Goal: Task Accomplishment & Management: Use online tool/utility

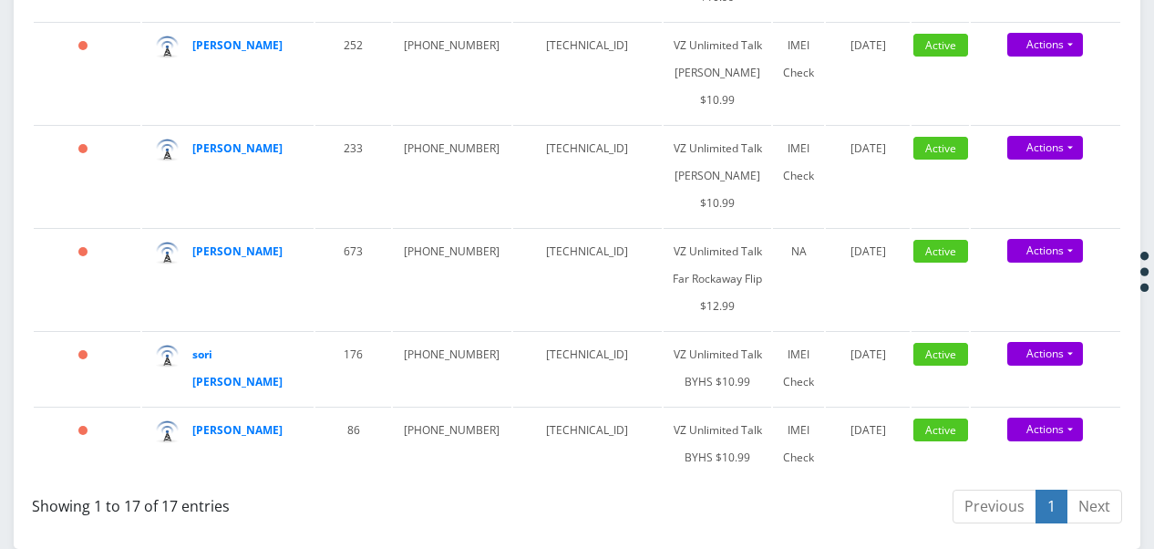
scroll to position [2188, 0]
drag, startPoint x: 562, startPoint y: 166, endPoint x: 515, endPoint y: 166, distance: 46.5
click at [515, 123] on td "89148000010413094277" at bounding box center [587, 72] width 149 height 101
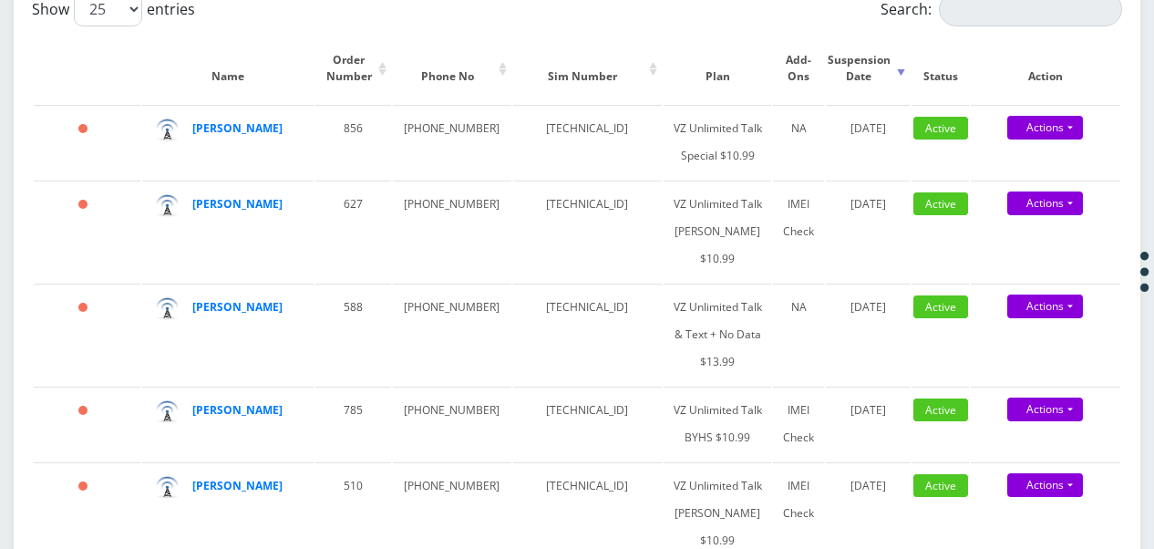
scroll to position [0, 0]
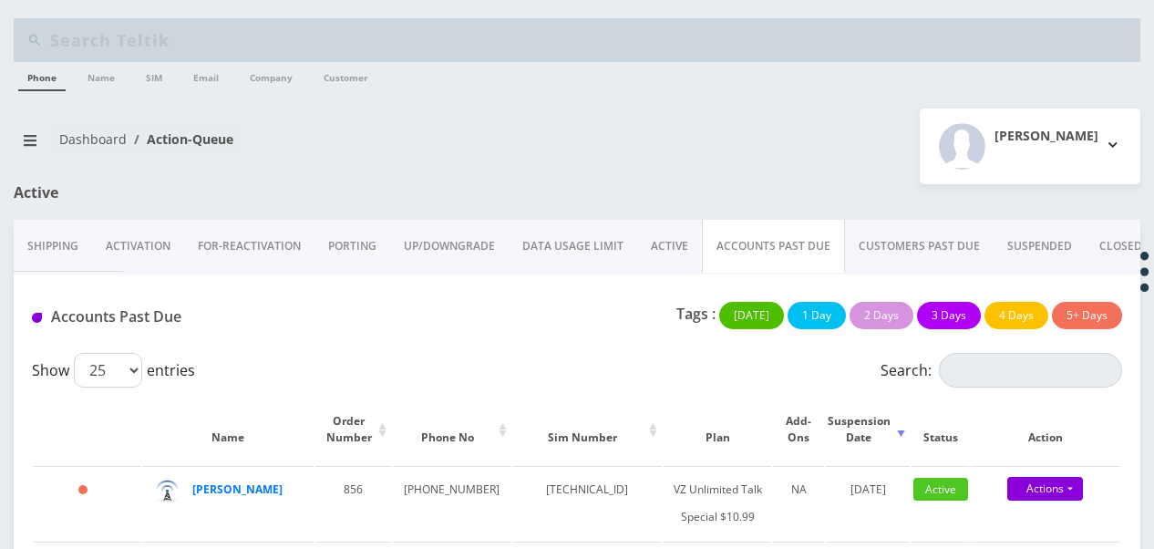
click at [330, 252] on link "PORTING" at bounding box center [352, 246] width 76 height 53
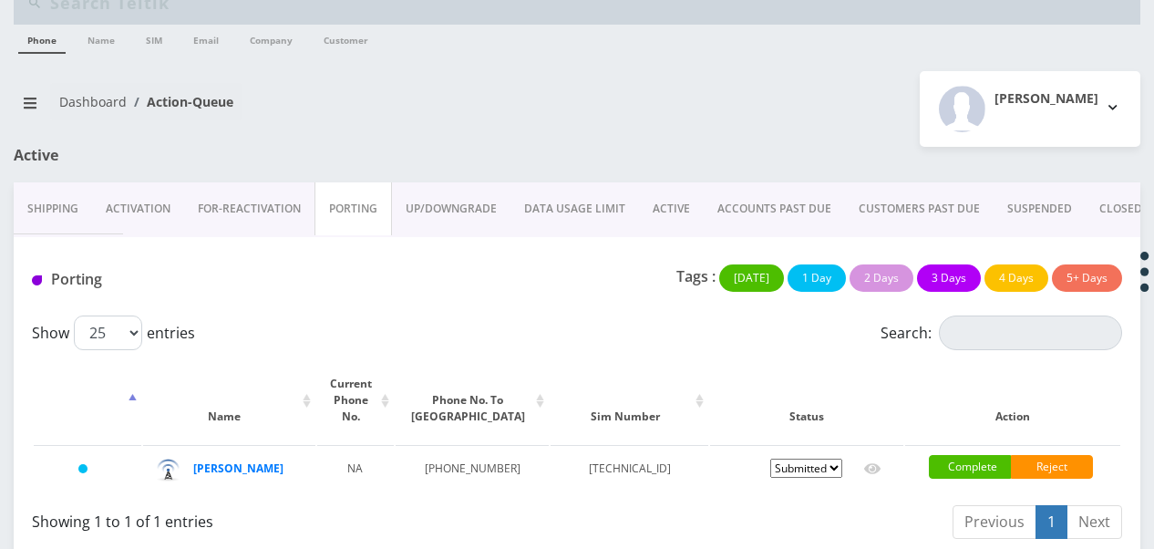
scroll to position [57, 0]
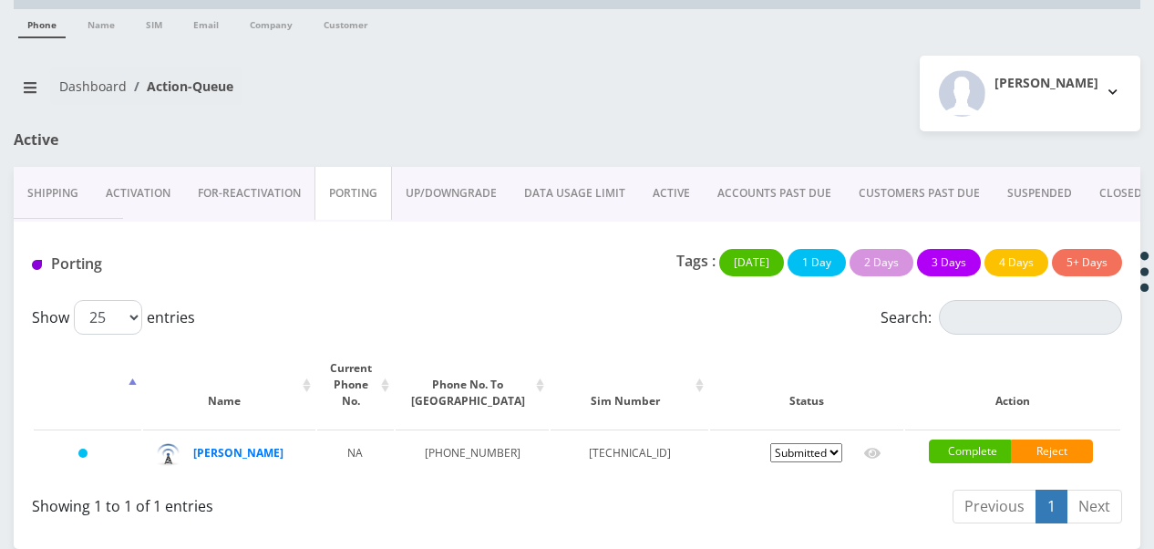
click at [647, 199] on link "ACTIVE" at bounding box center [671, 193] width 65 height 53
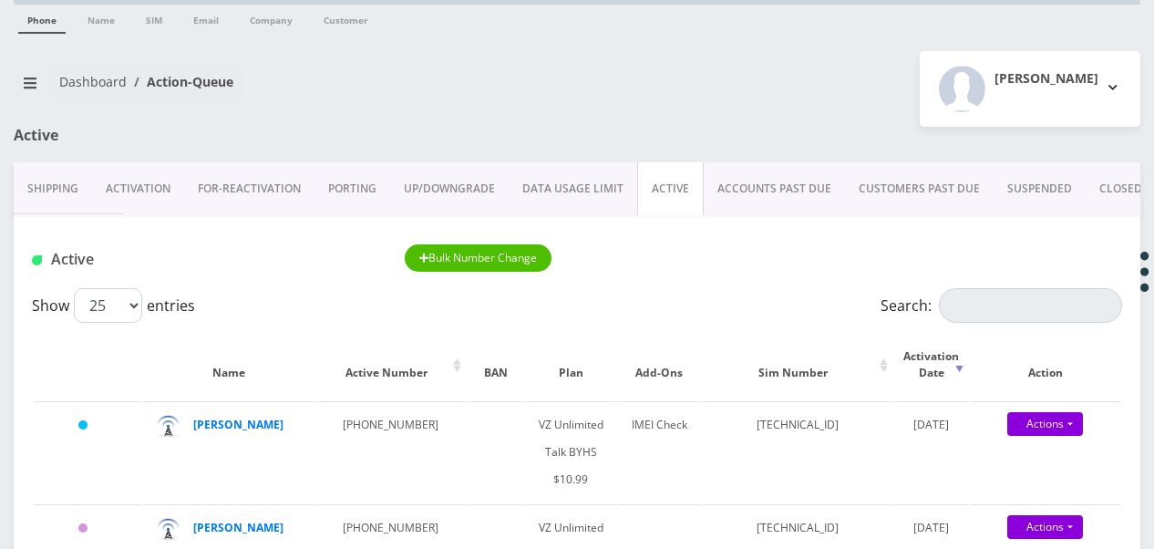
click at [334, 182] on link "PORTING" at bounding box center [352, 188] width 76 height 53
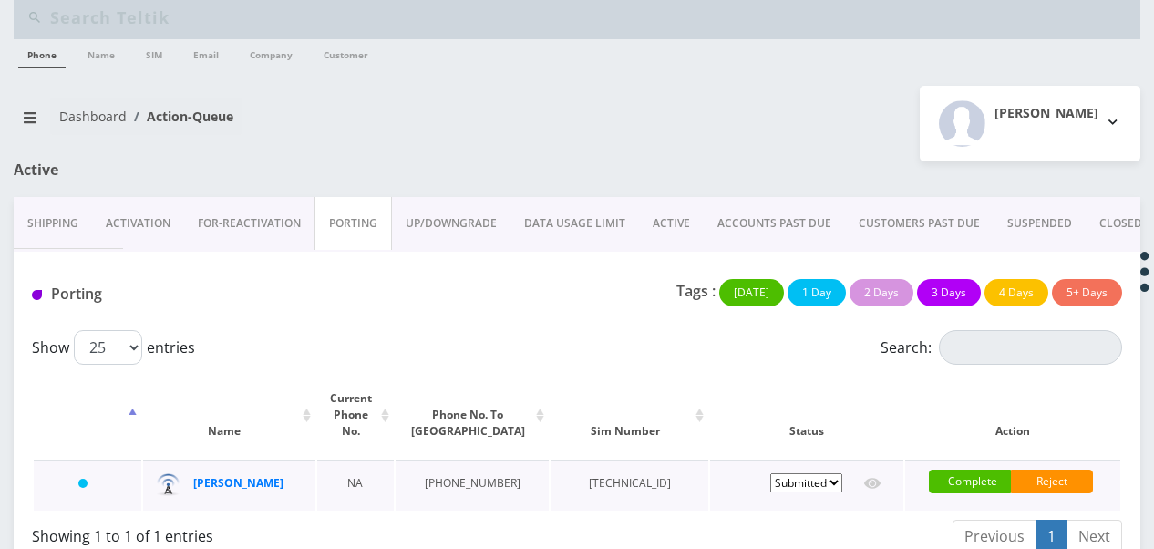
scroll to position [57, 0]
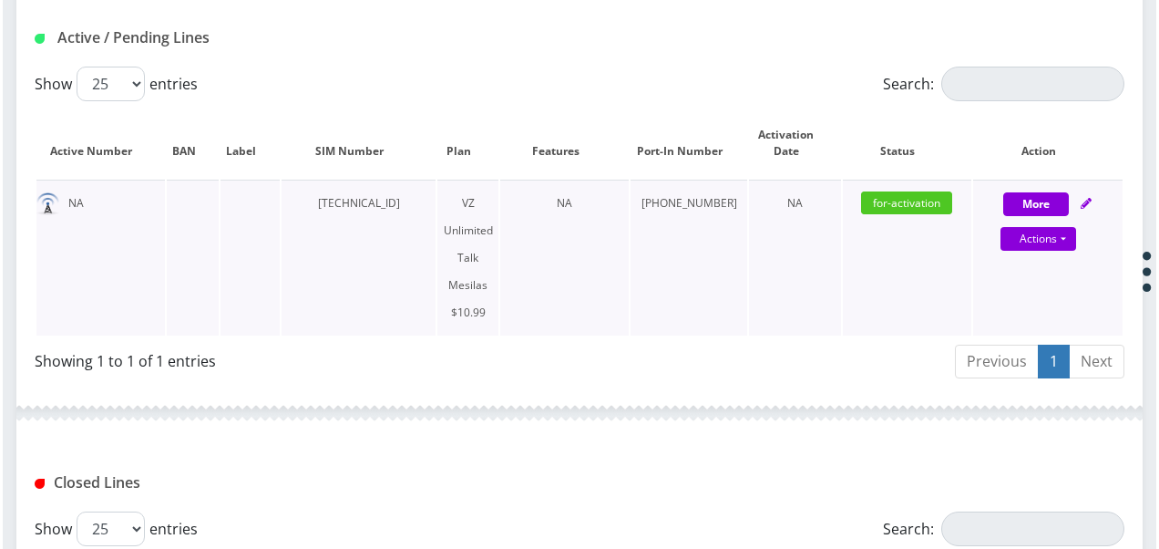
scroll to position [456, 0]
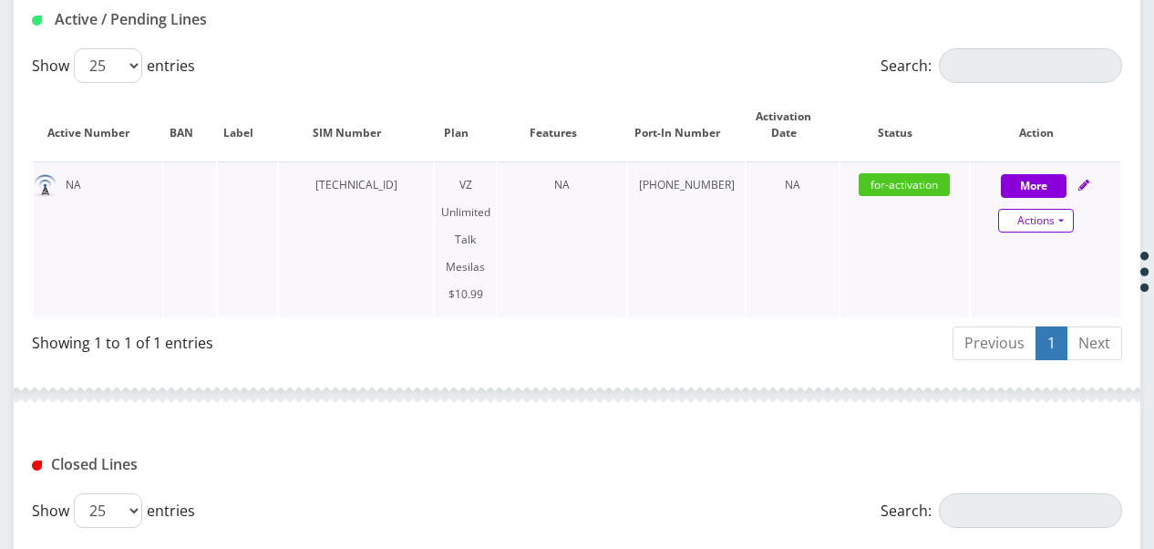
click at [1056, 226] on link "Actions" at bounding box center [1036, 221] width 76 height 24
select select "468"
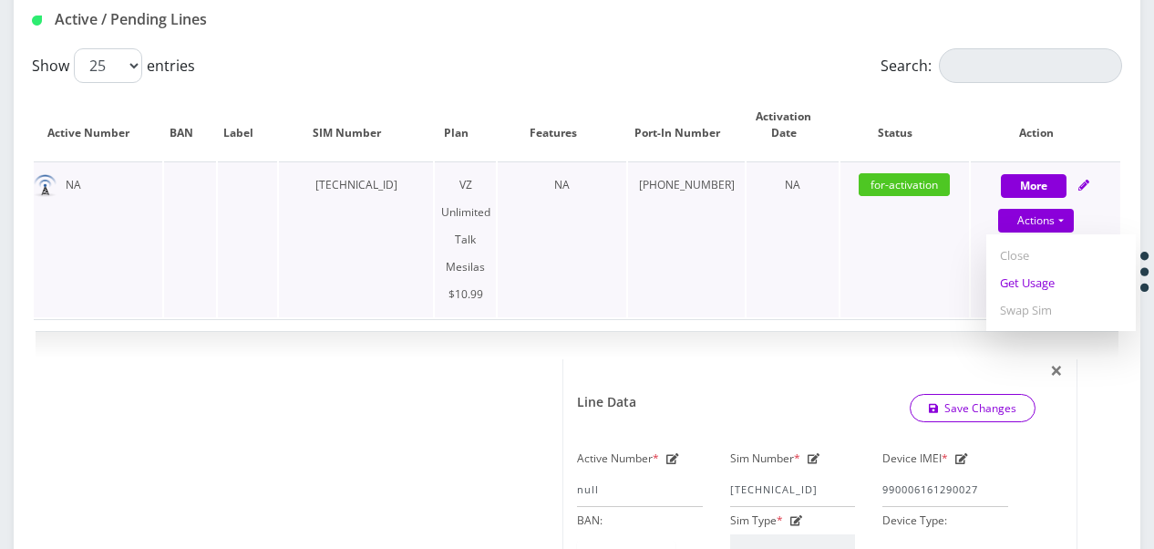
click at [1061, 288] on link "Get Usage" at bounding box center [1060, 282] width 149 height 27
select select "468"
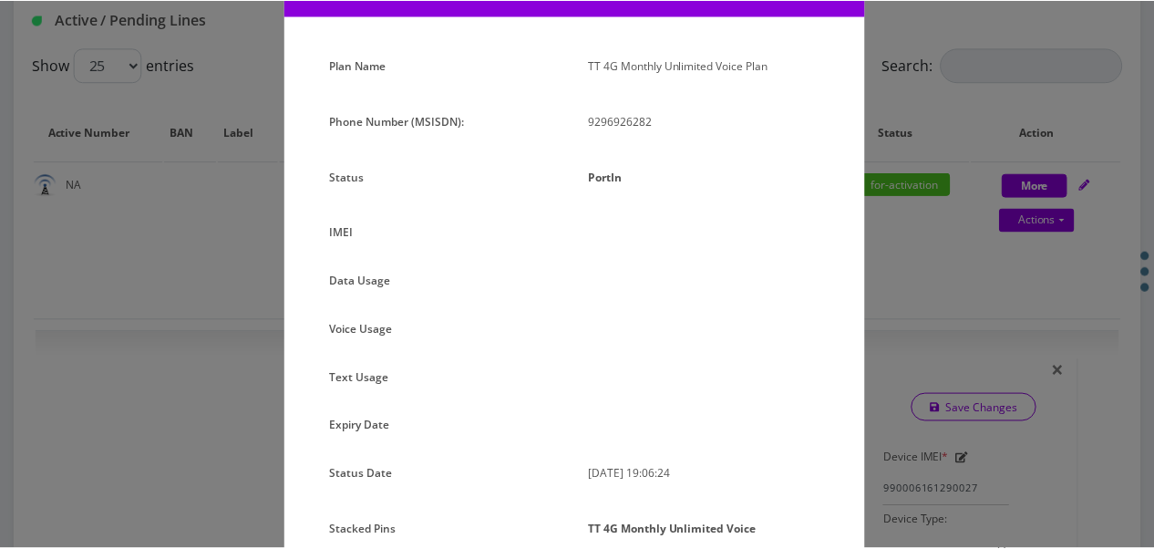
scroll to position [0, 0]
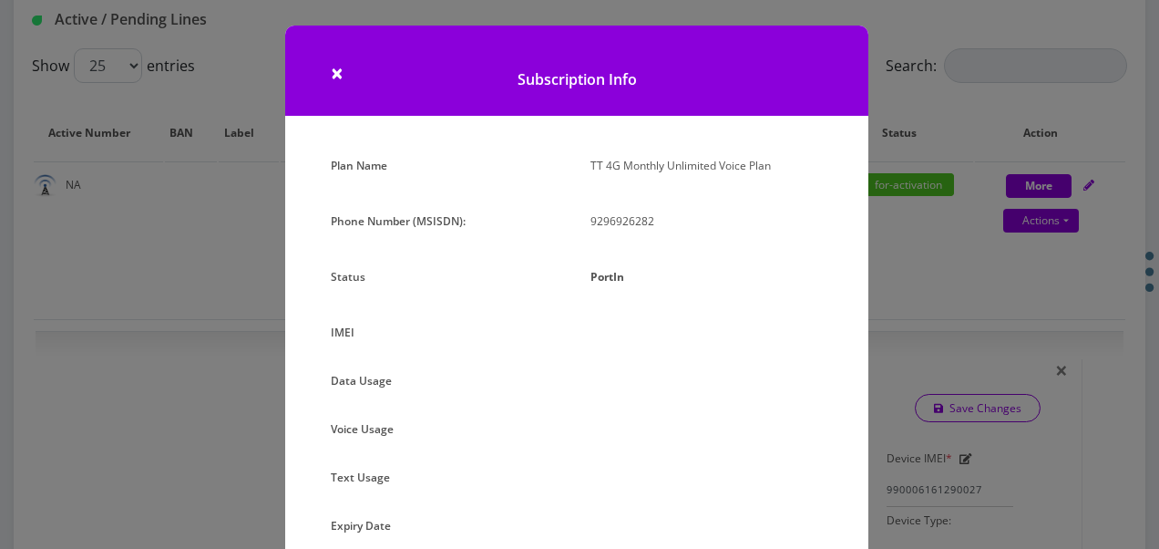
click at [896, 293] on div "× Subscription Info Plan Name TT 4G Monthly Unlimited Voice Plan Phone Number (…" at bounding box center [579, 274] width 1159 height 549
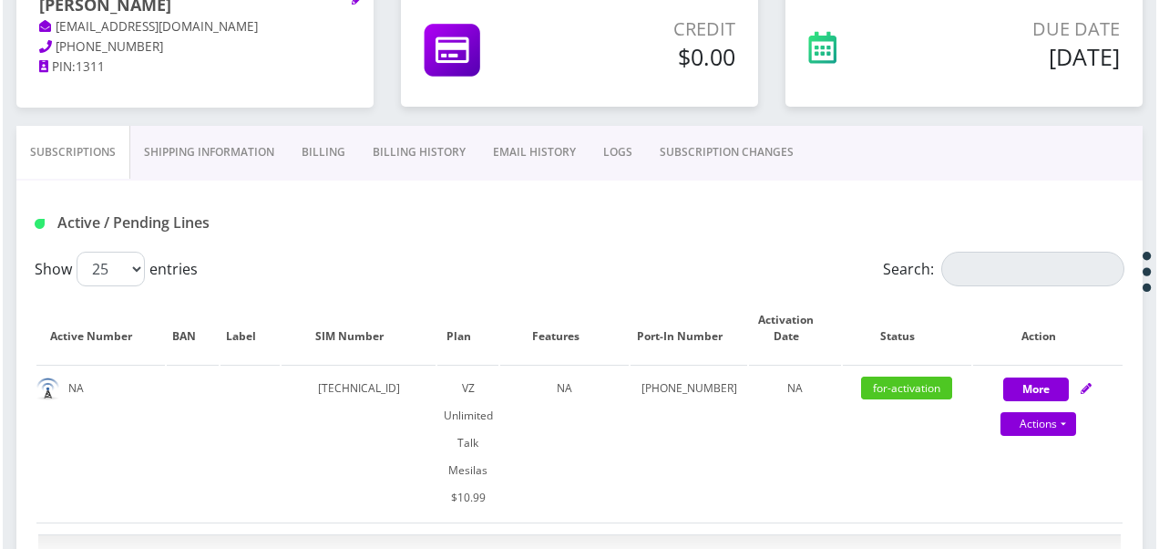
scroll to position [365, 0]
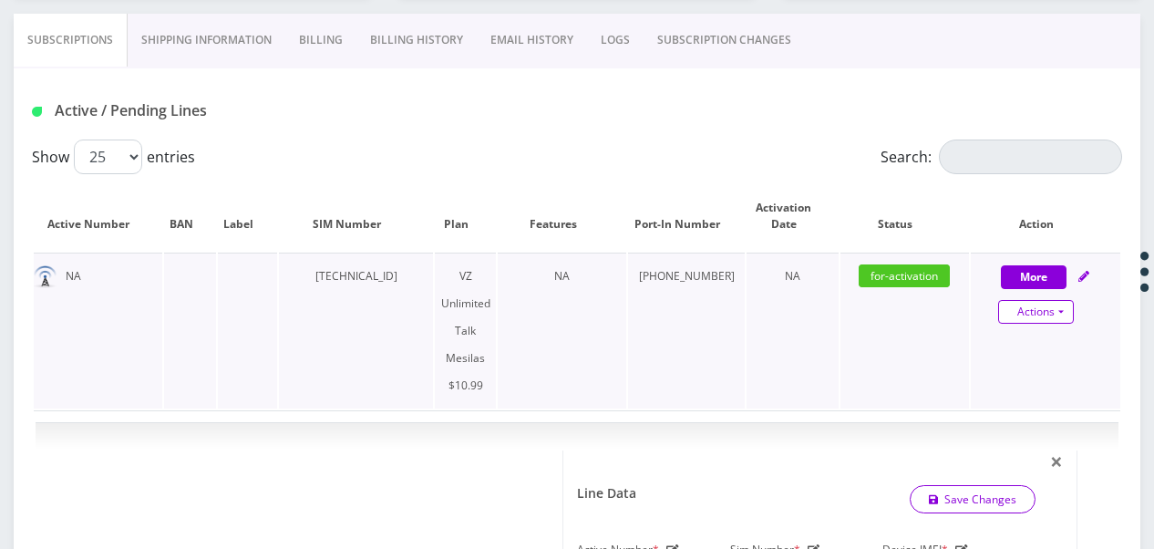
click at [1063, 300] on link "Actions" at bounding box center [1036, 312] width 76 height 24
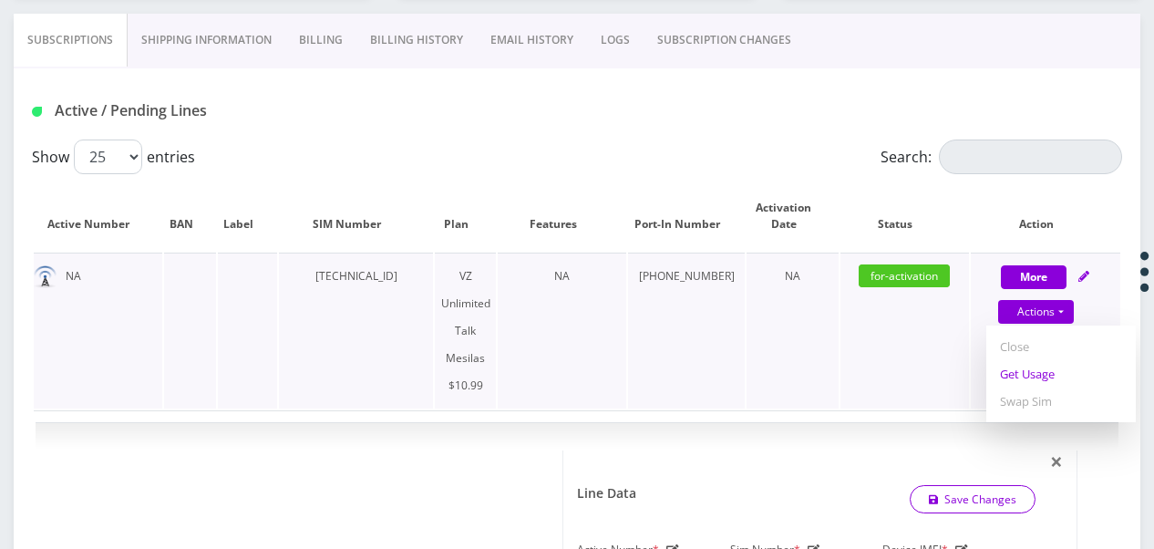
click at [1057, 365] on link "Get Usage" at bounding box center [1060, 373] width 149 height 27
select select "468"
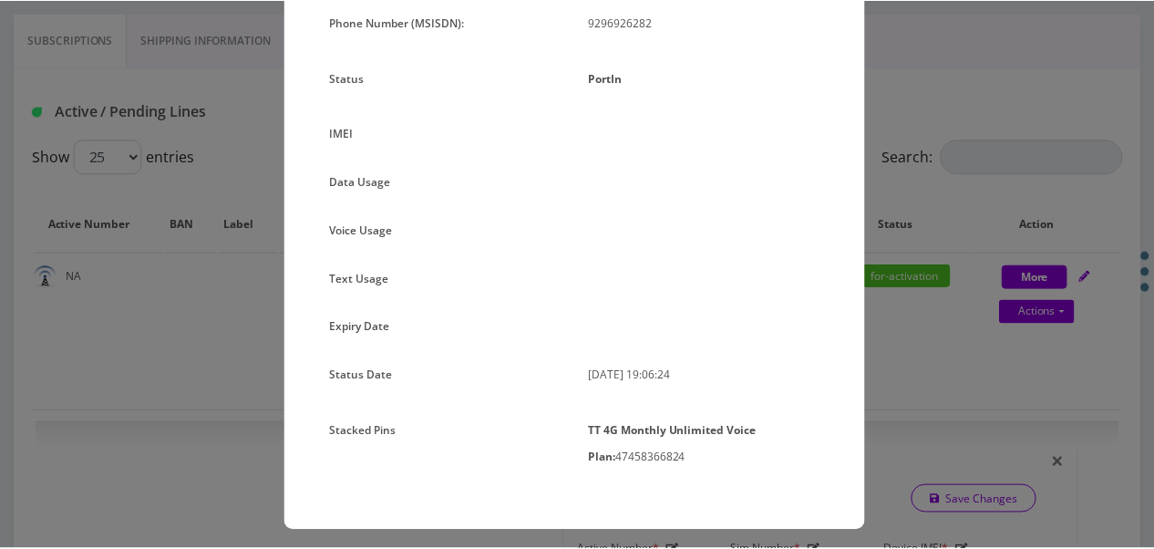
scroll to position [206, 0]
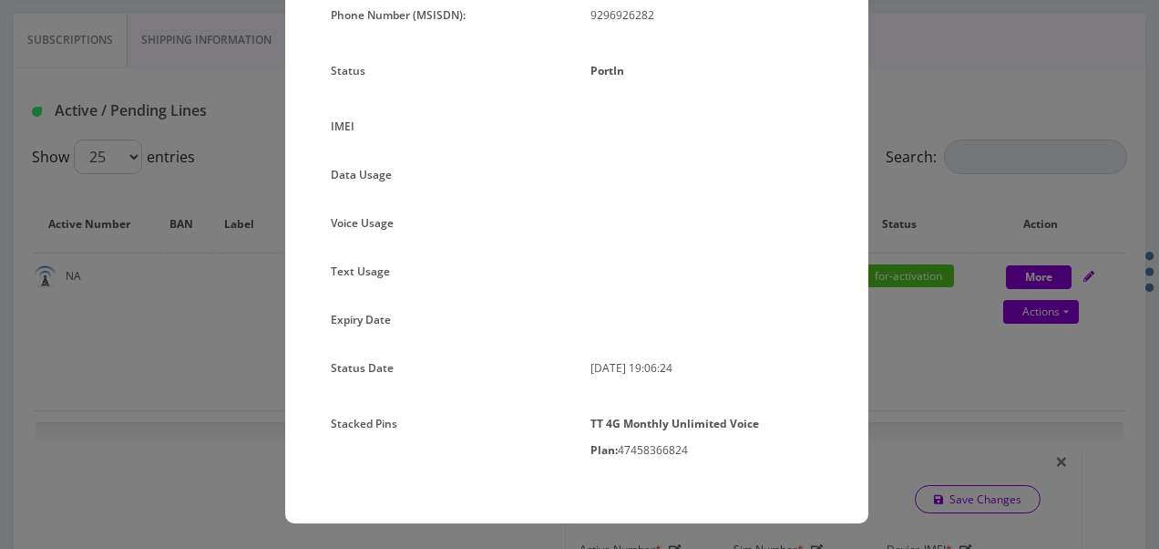
click at [941, 176] on div "× Subscription Info Plan Name TT 4G Monthly Unlimited Voice Plan Phone Number (…" at bounding box center [579, 274] width 1159 height 549
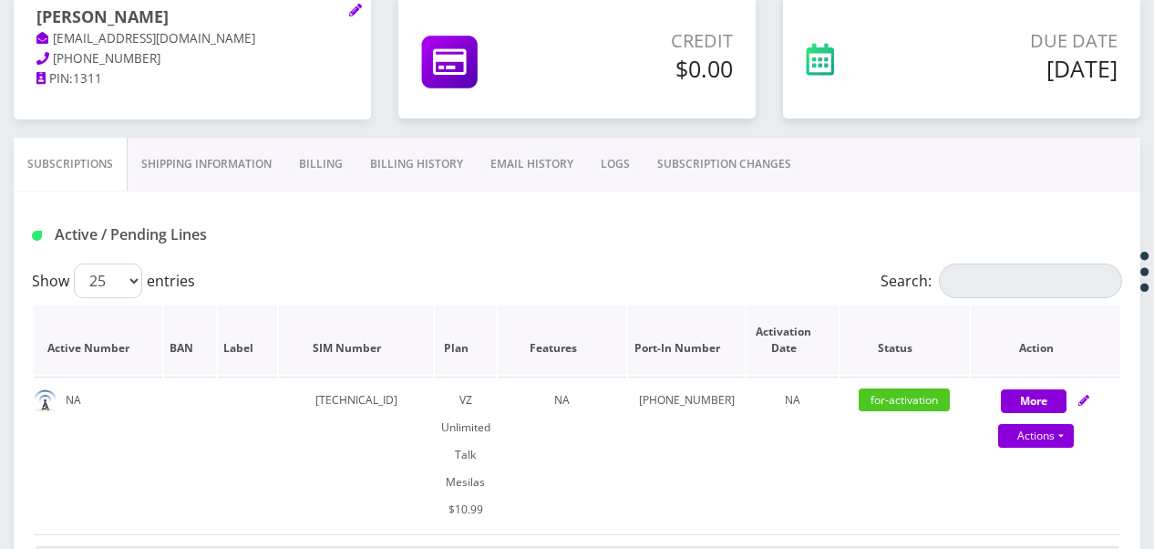
scroll to position [365, 0]
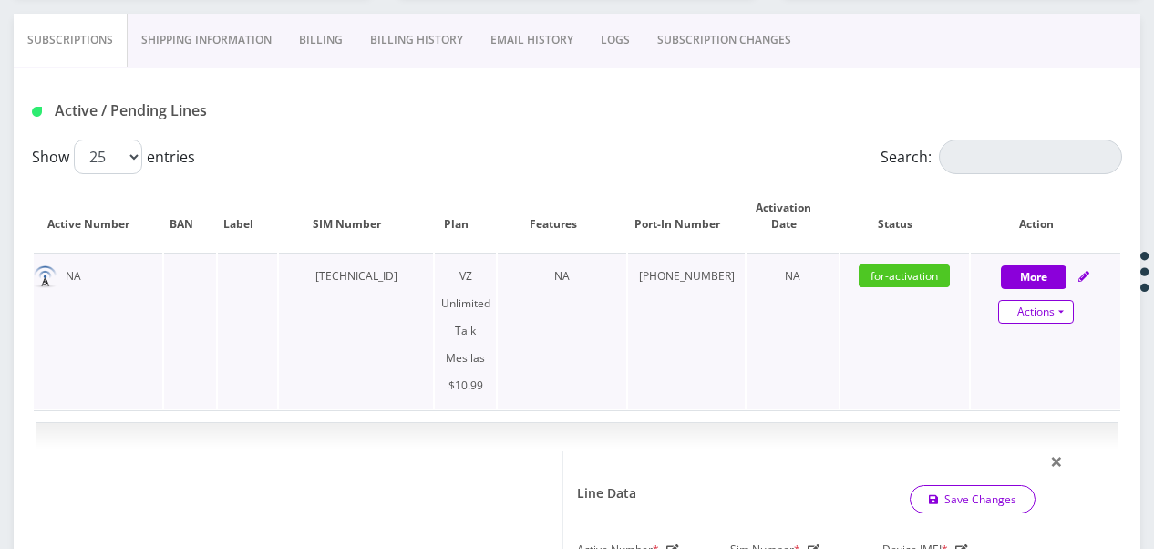
click at [1069, 311] on link "Actions" at bounding box center [1036, 312] width 76 height 24
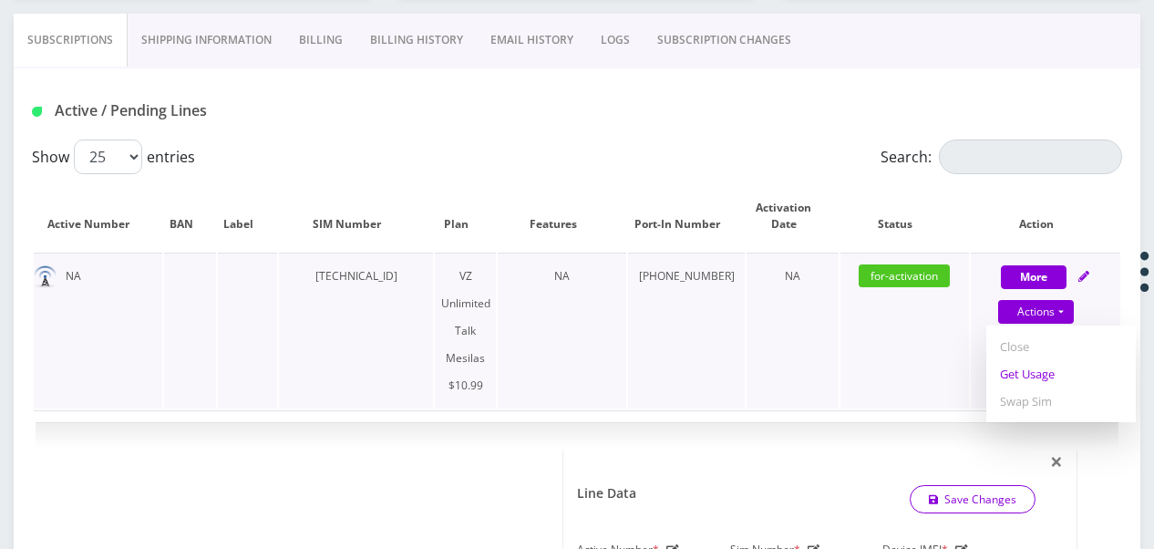
click at [1076, 374] on link "Get Usage" at bounding box center [1060, 373] width 149 height 27
select select "468"
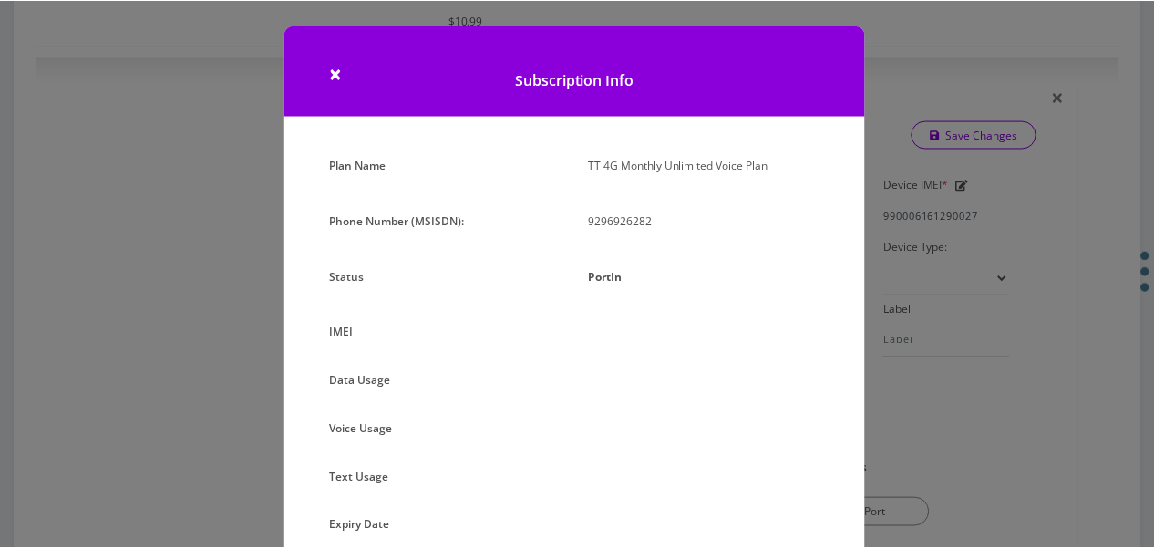
scroll to position [206, 0]
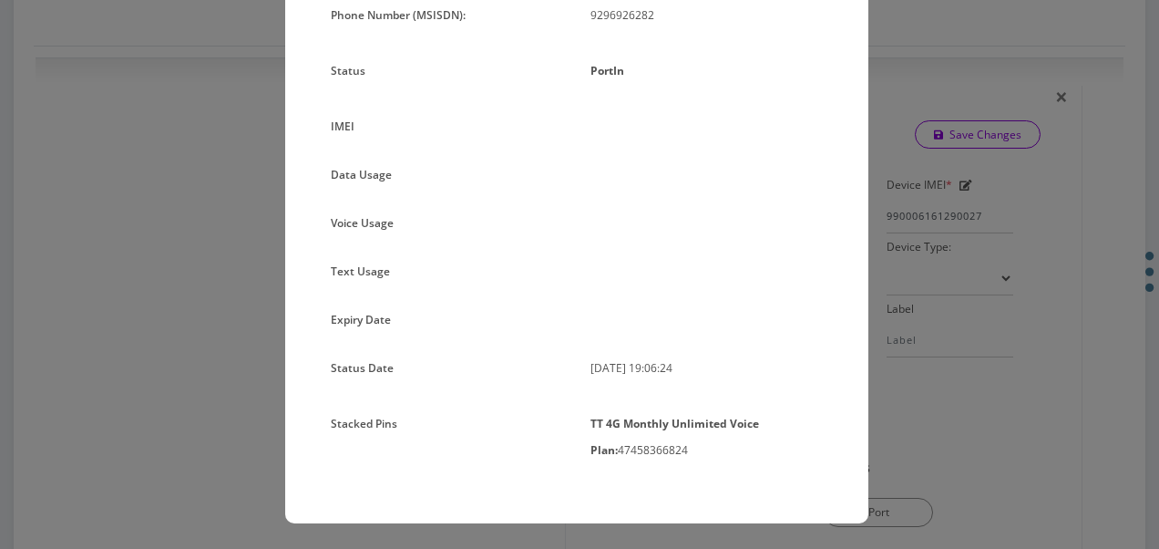
drag, startPoint x: 933, startPoint y: 212, endPoint x: 937, endPoint y: 140, distance: 72.1
click at [934, 211] on div "× Subscription Info Plan Name TT 4G Monthly Unlimited Voice Plan Phone Number (…" at bounding box center [579, 274] width 1159 height 549
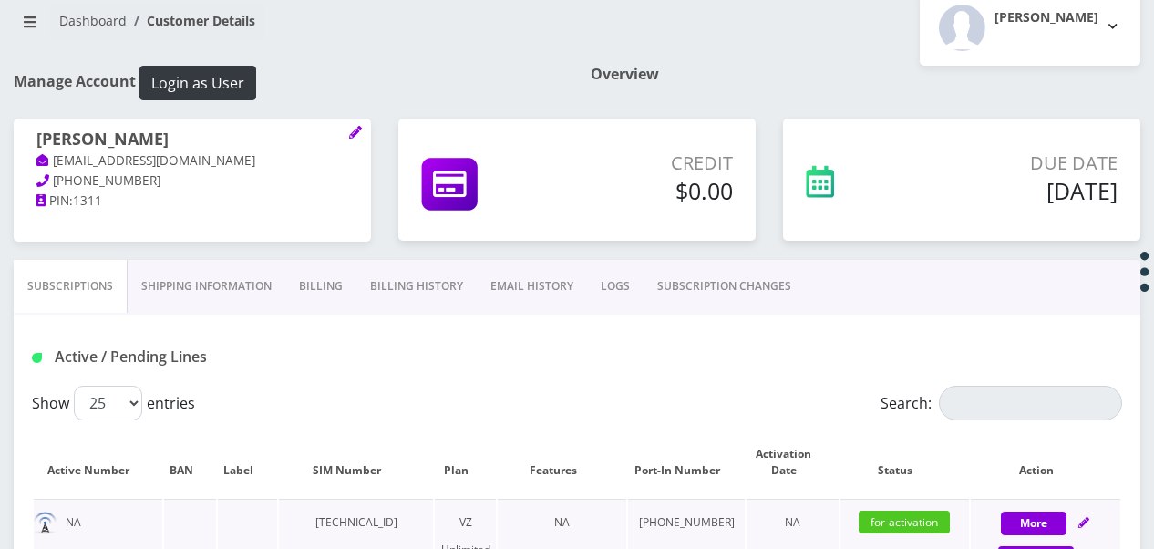
scroll to position [273, 0]
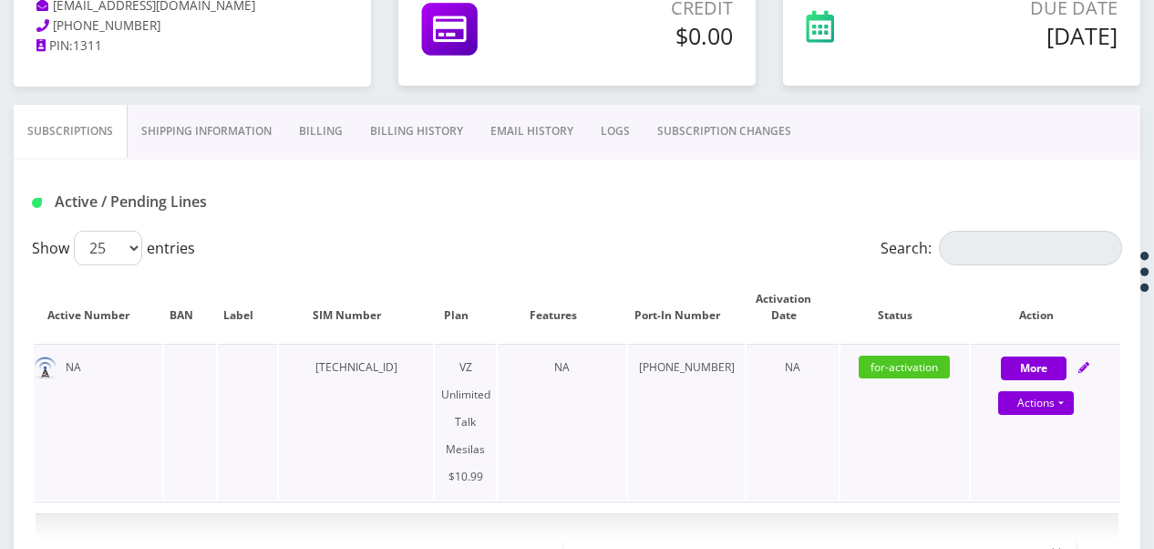
click at [1069, 416] on td "More Actions Suspend Close Get Usage Swap Sim Confirm" at bounding box center [1045, 422] width 149 height 156
select select "468"
click at [1063, 403] on link "Actions" at bounding box center [1036, 403] width 76 height 24
click at [1036, 460] on link "Get Usage" at bounding box center [1060, 464] width 149 height 27
select select "468"
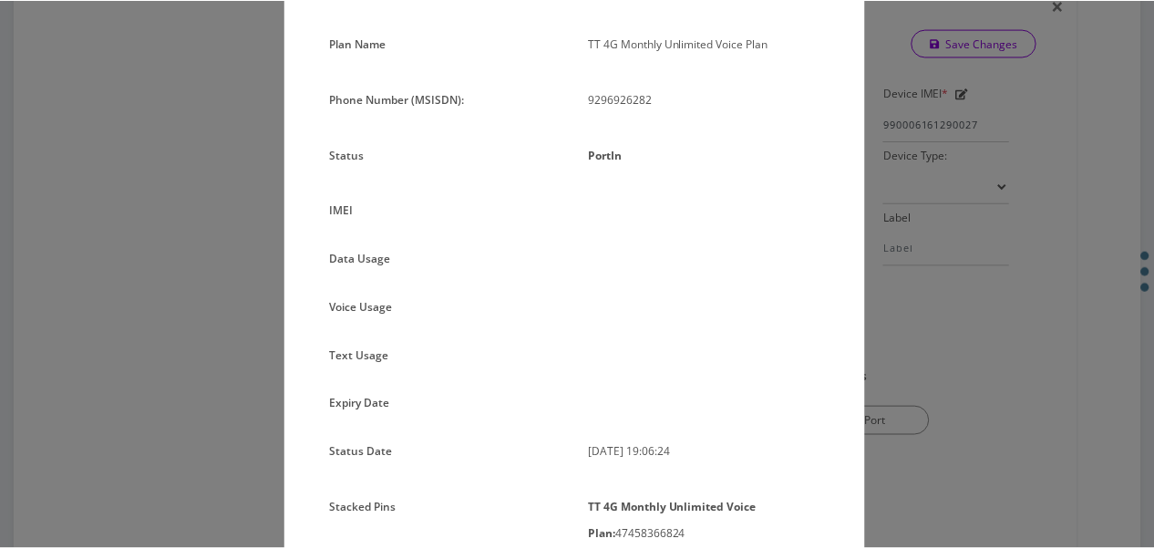
scroll to position [206, 0]
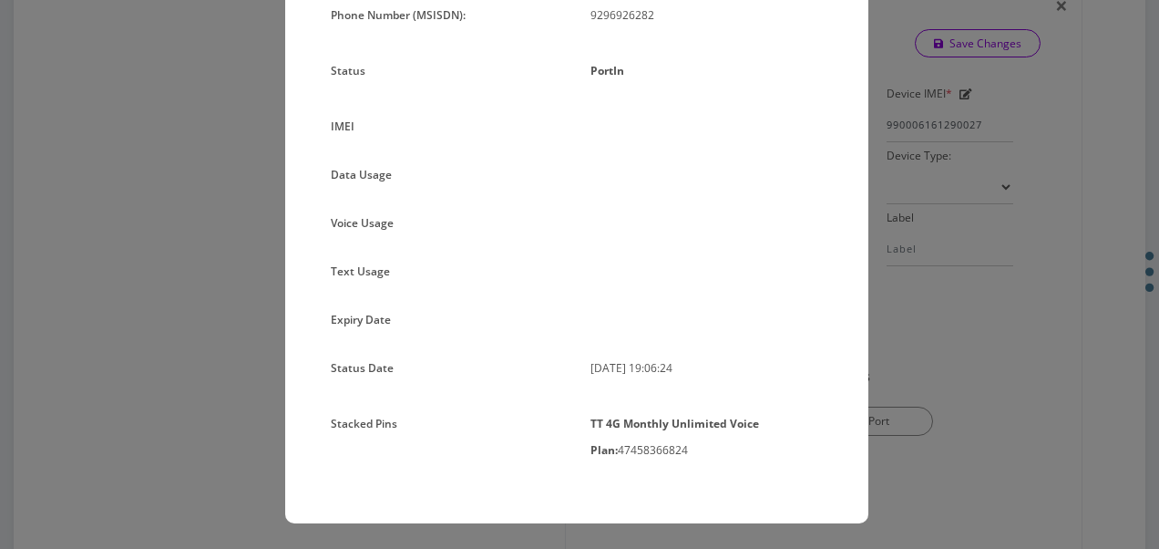
click at [1064, 283] on div "× Subscription Info Plan Name TT 4G Monthly Unlimited Voice Plan Phone Number (…" at bounding box center [579, 274] width 1159 height 549
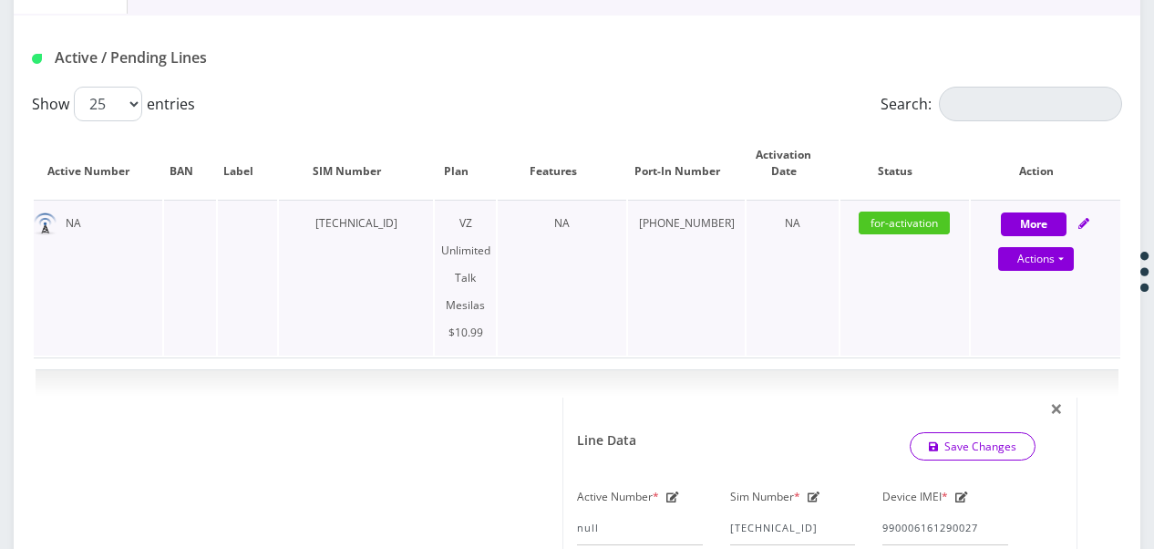
scroll to position [456, 0]
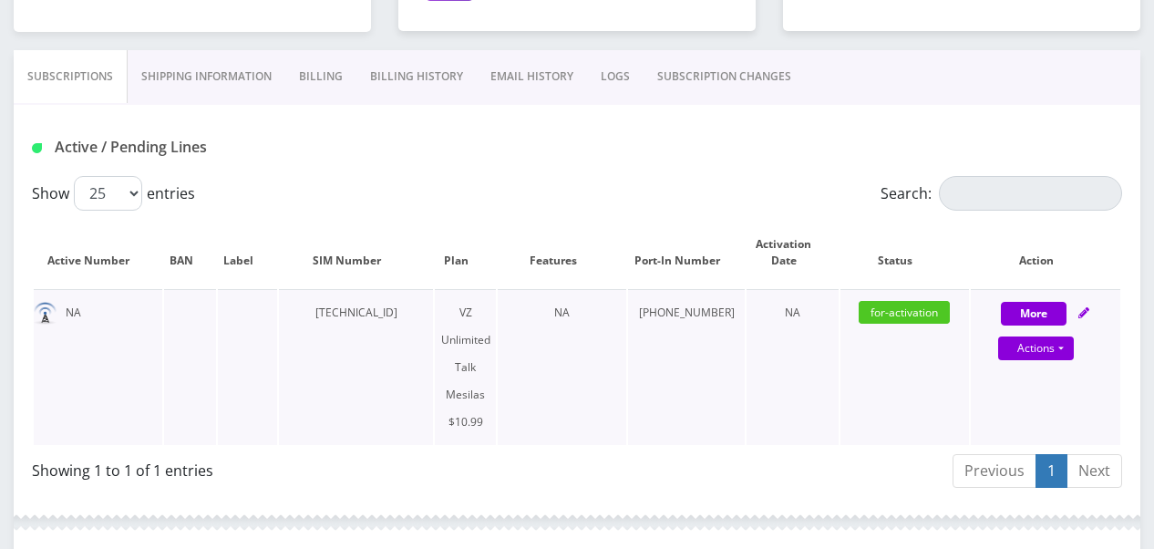
scroll to position [365, 0]
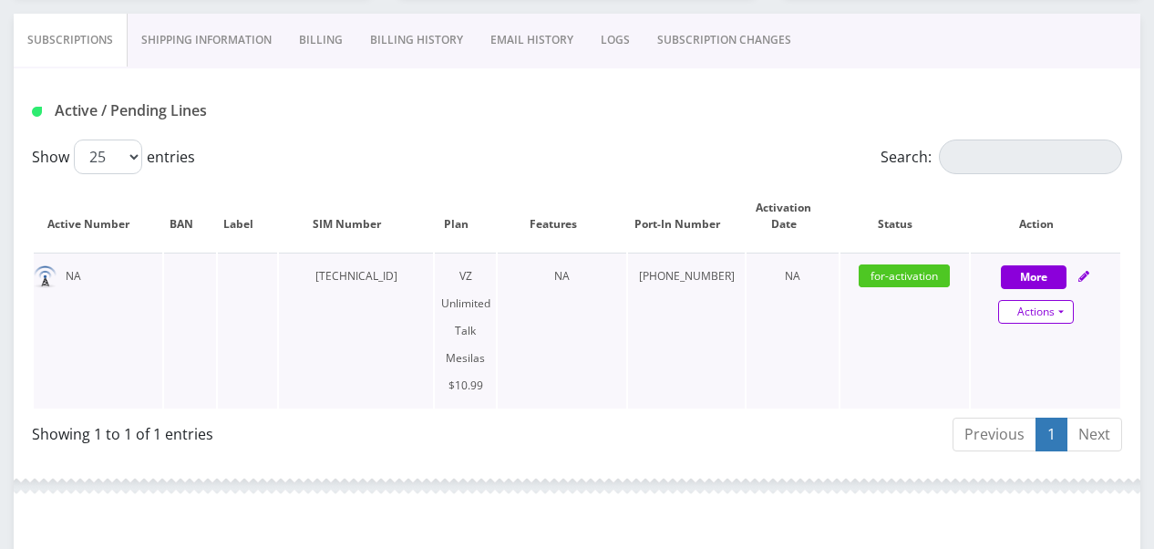
click at [1070, 300] on link "Actions" at bounding box center [1036, 312] width 76 height 24
select select "468"
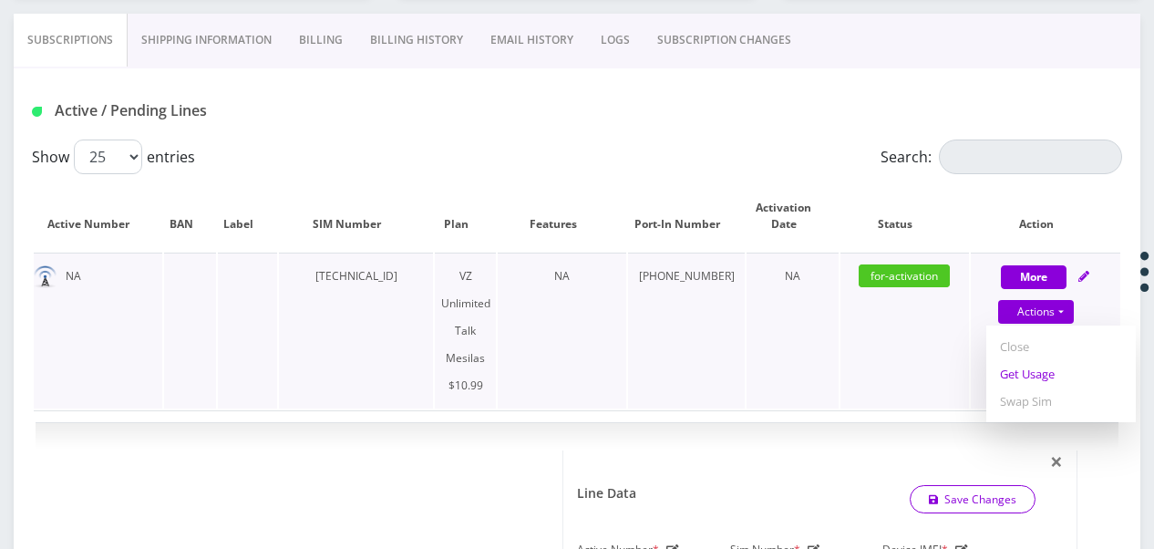
click at [1035, 376] on link "Get Usage" at bounding box center [1060, 373] width 149 height 27
select select "468"
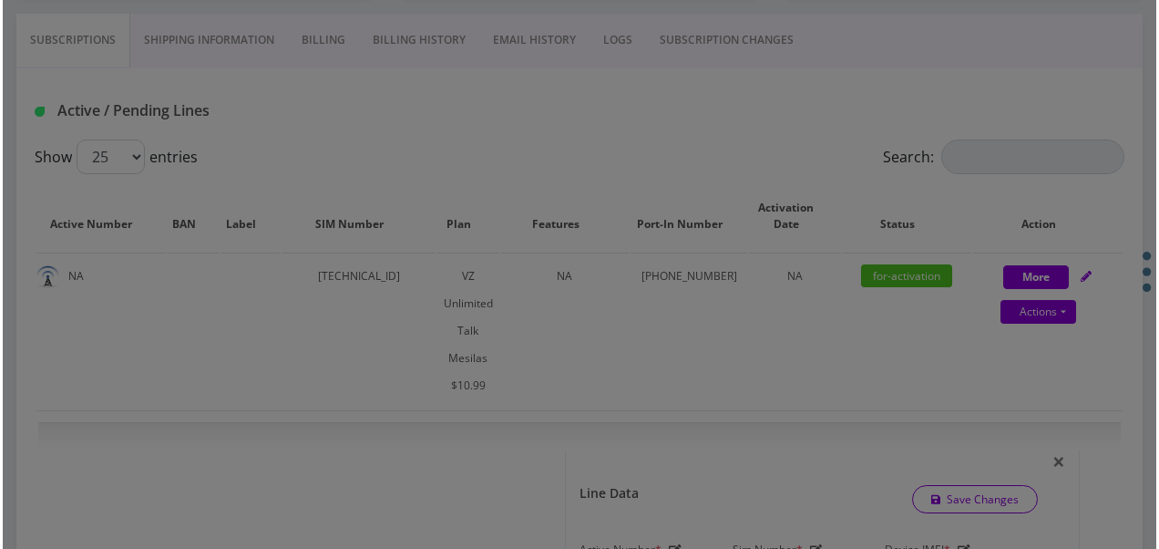
scroll to position [456, 0]
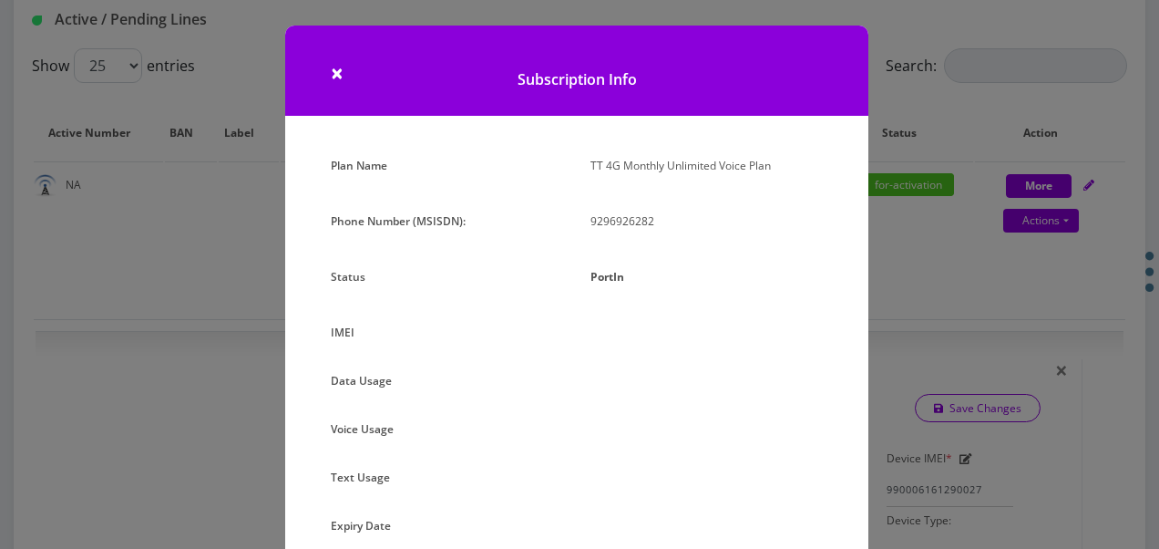
click at [967, 283] on div "× Subscription Info Plan Name TT 4G Monthly Unlimited Voice Plan Phone Number (…" at bounding box center [579, 274] width 1159 height 549
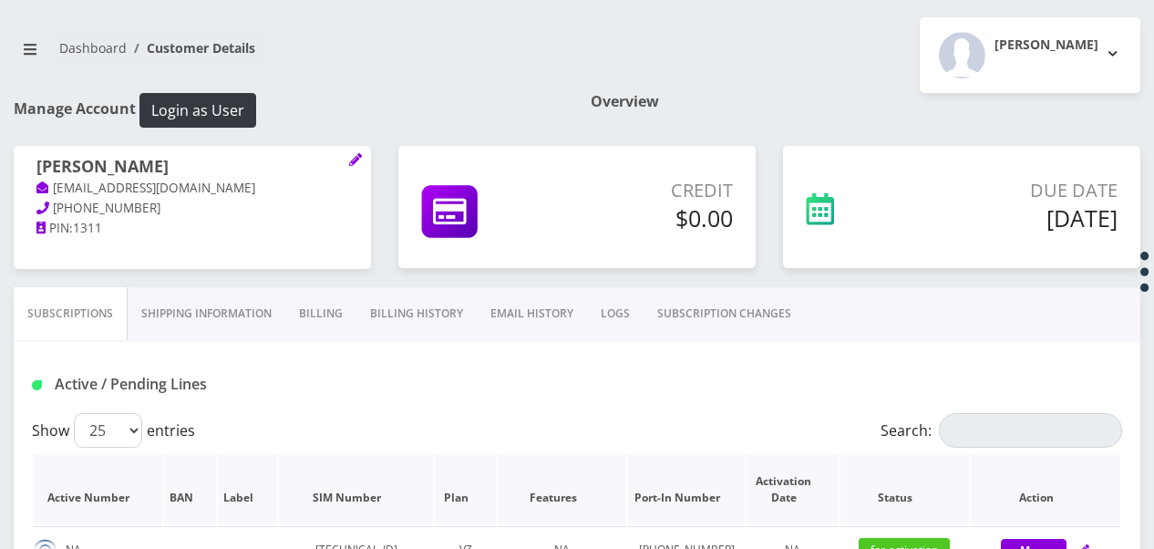
scroll to position [365, 0]
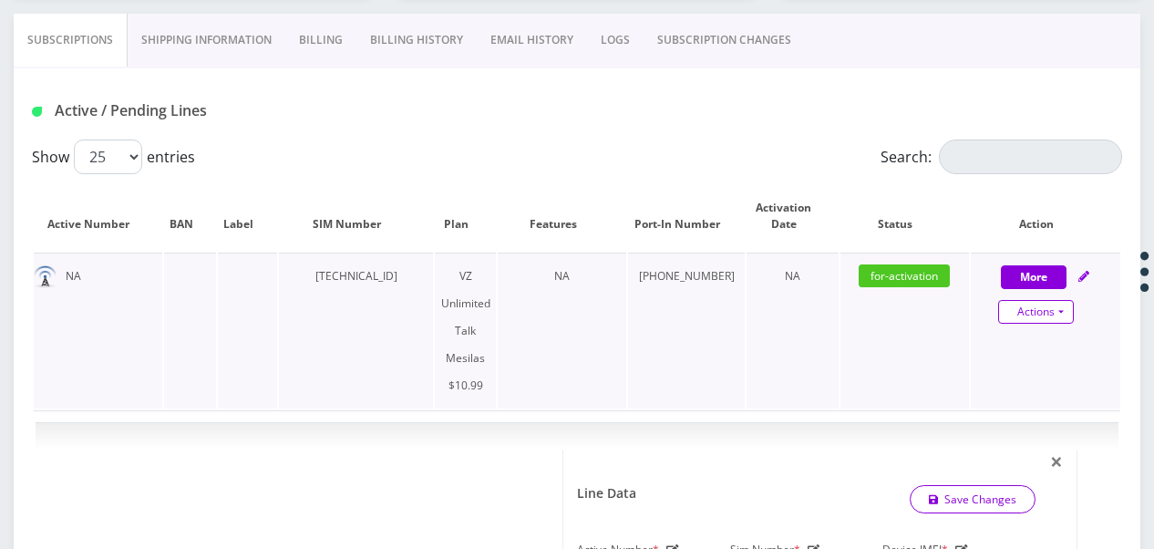
click at [1073, 317] on link "Actions" at bounding box center [1036, 312] width 76 height 24
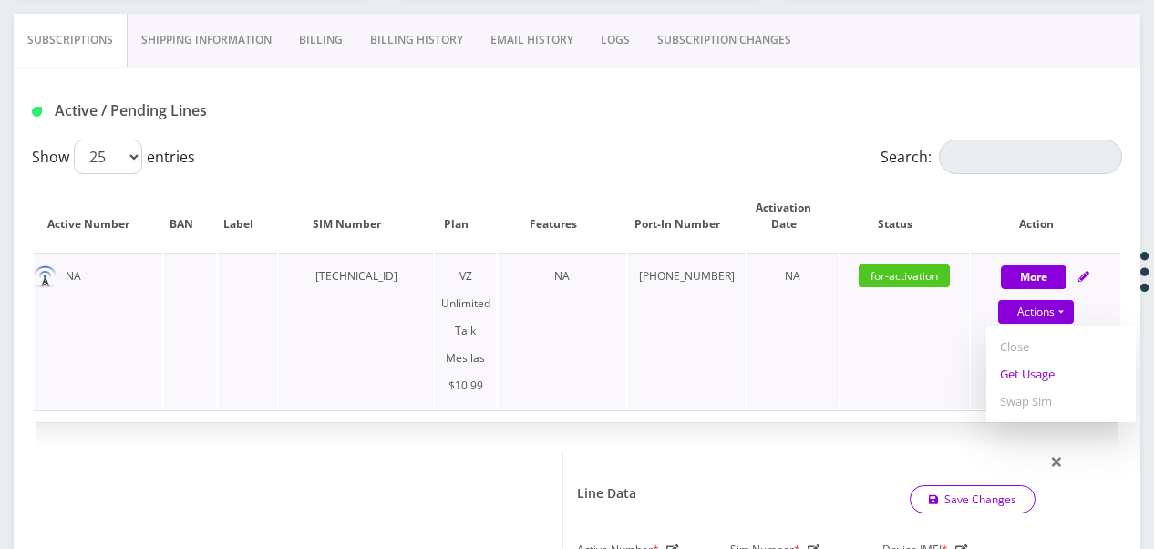
click at [1050, 366] on link "Get Usage" at bounding box center [1060, 373] width 149 height 27
select select "468"
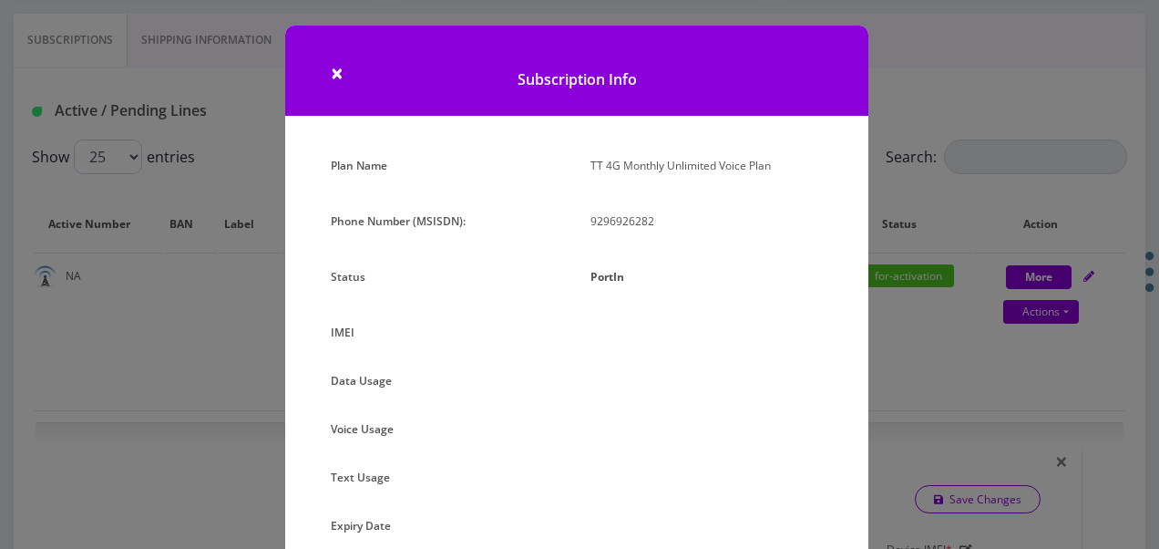
click at [1018, 149] on div "× Subscription Info Plan Name TT 4G Monthly Unlimited Voice Plan Phone Number (…" at bounding box center [579, 274] width 1159 height 549
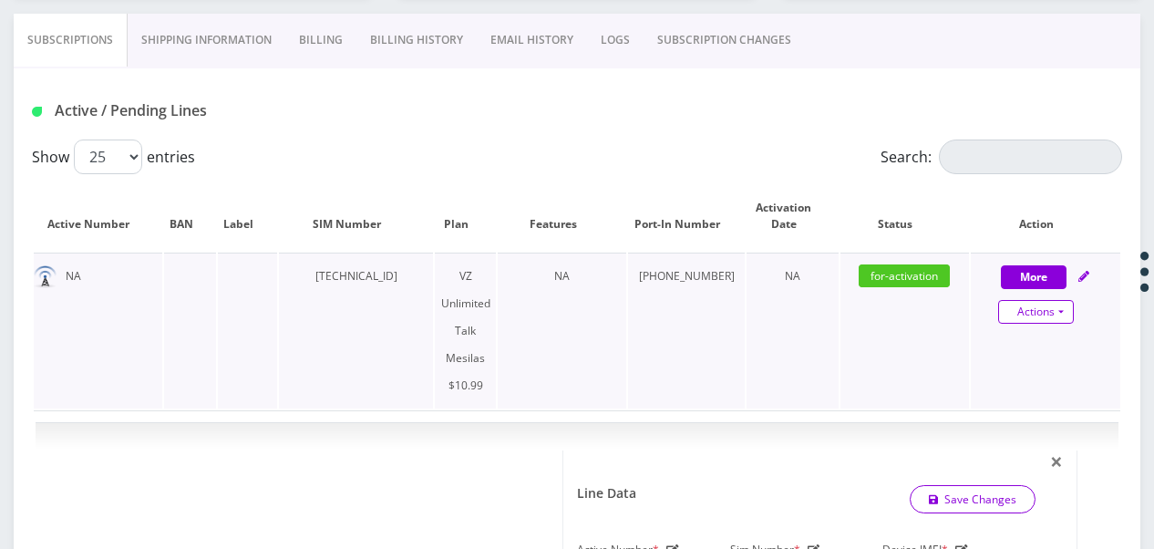
click at [1060, 311] on link "Actions" at bounding box center [1036, 312] width 76 height 24
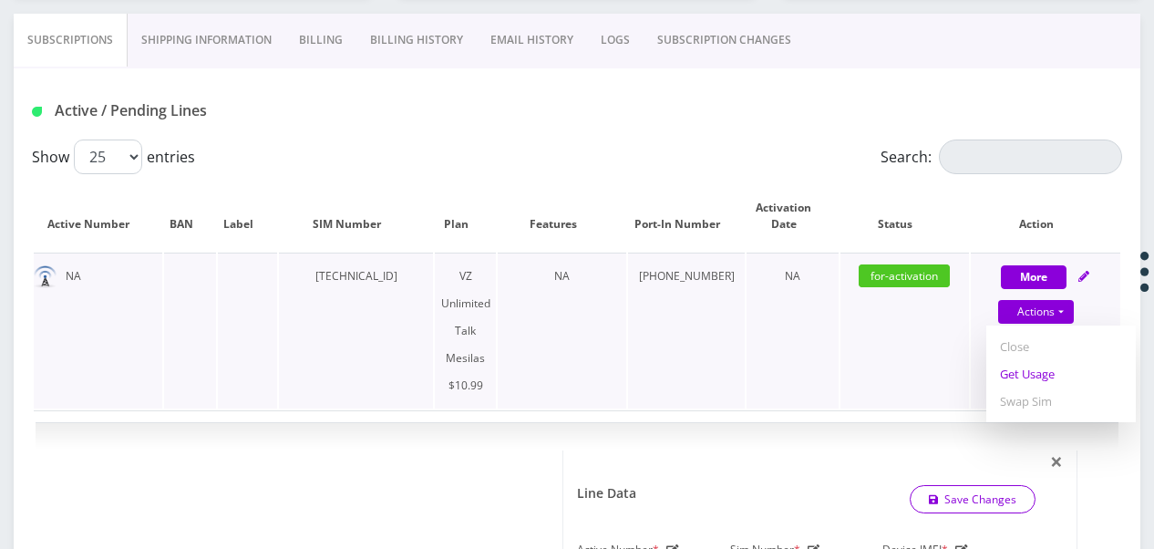
click at [1047, 373] on link "Get Usage" at bounding box center [1060, 373] width 149 height 27
select select "468"
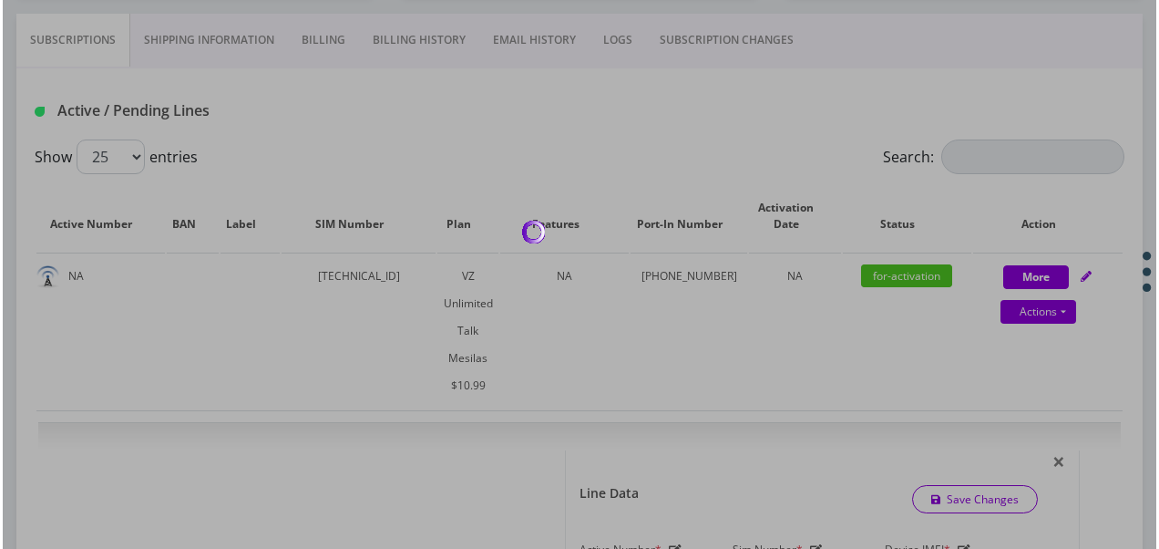
scroll to position [273, 0]
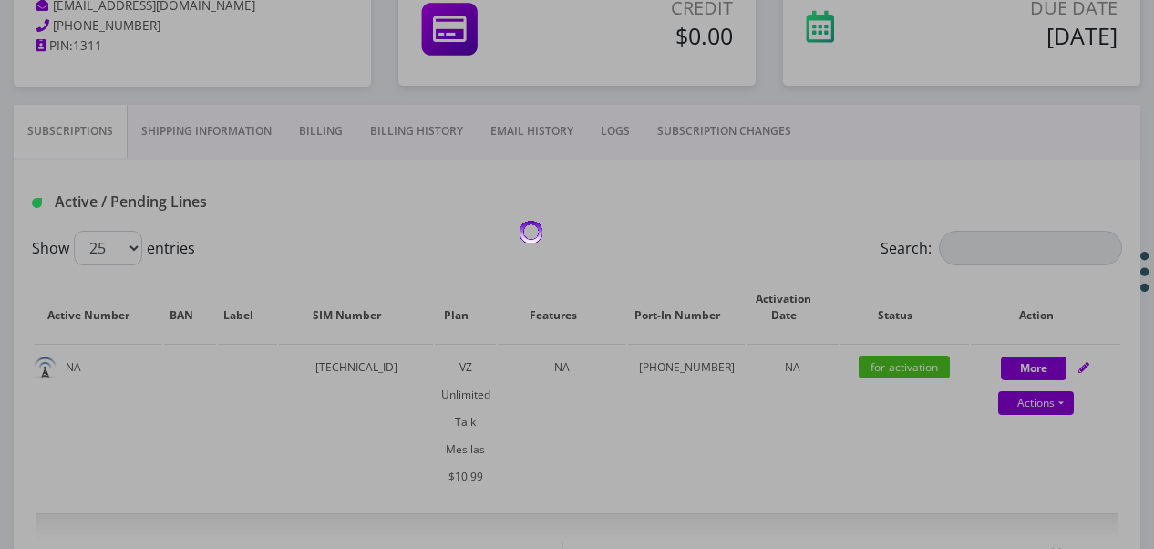
click at [61, 236] on div at bounding box center [577, 274] width 1154 height 549
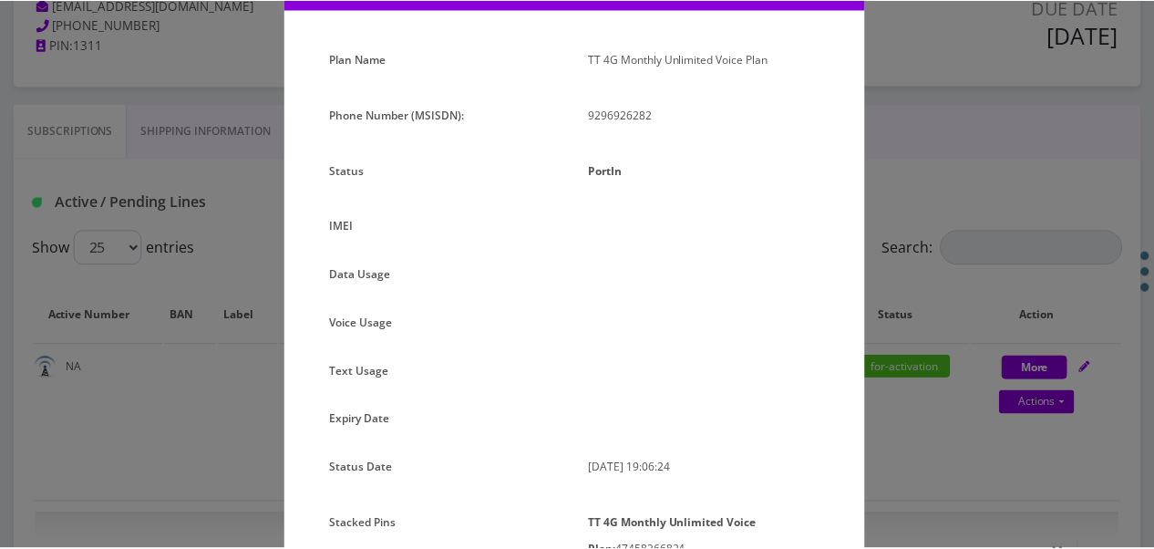
scroll to position [206, 0]
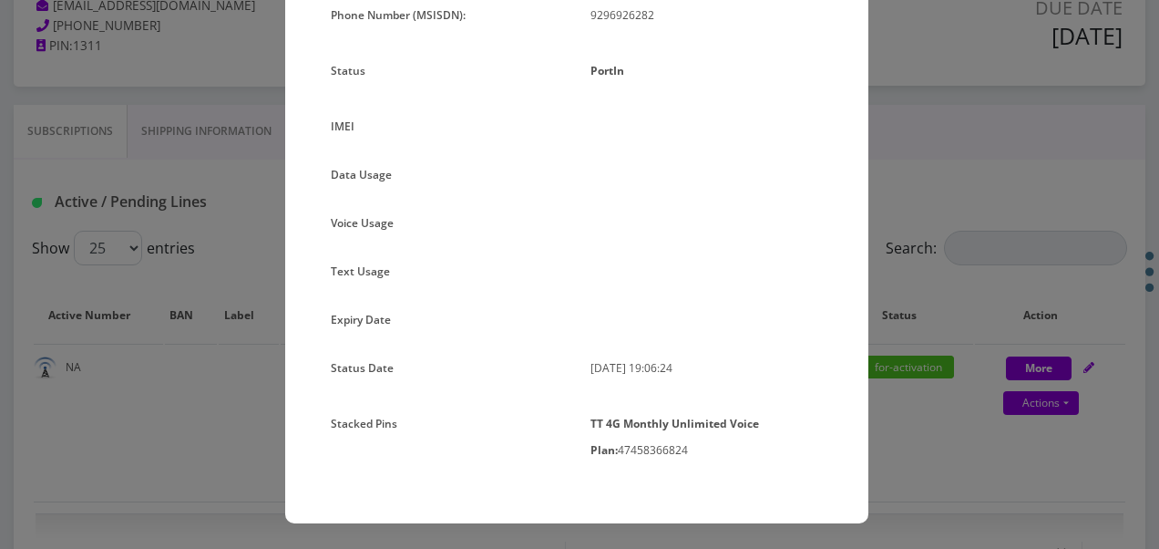
click at [906, 282] on div "× Subscription Info Plan Name TT 4G Monthly Unlimited Voice Plan Phone Number (…" at bounding box center [579, 274] width 1159 height 549
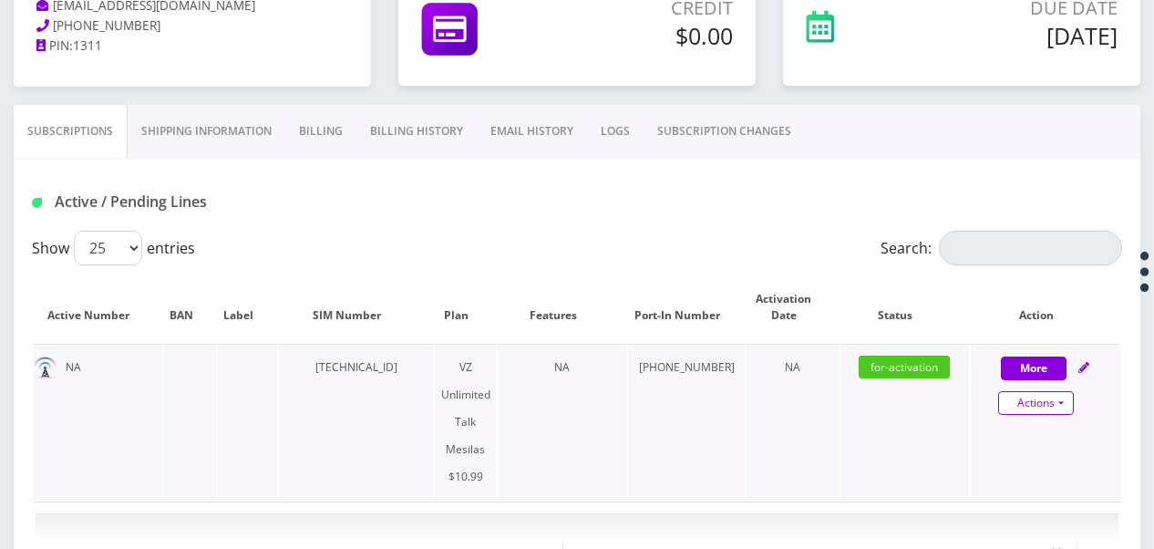
click at [1067, 399] on link "Actions" at bounding box center [1036, 403] width 76 height 24
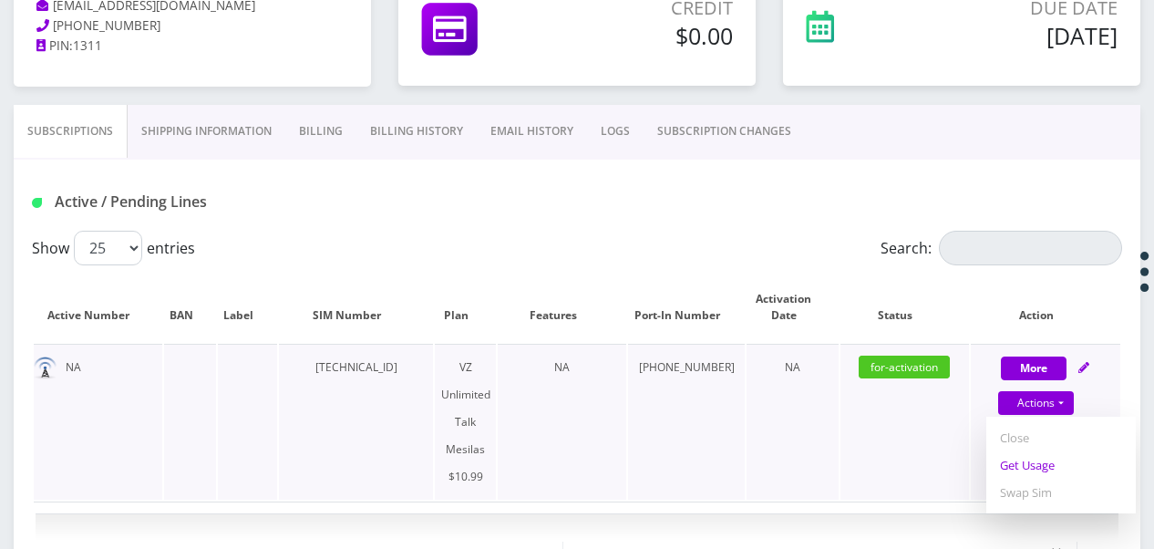
click at [1062, 454] on link "Get Usage" at bounding box center [1060, 464] width 149 height 27
select select "468"
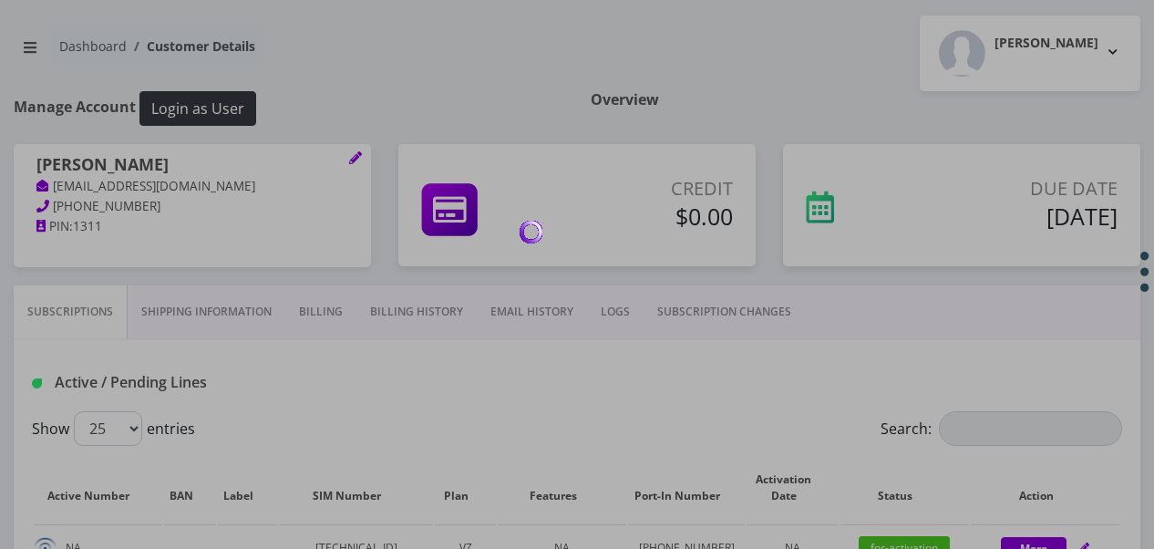
scroll to position [0, 0]
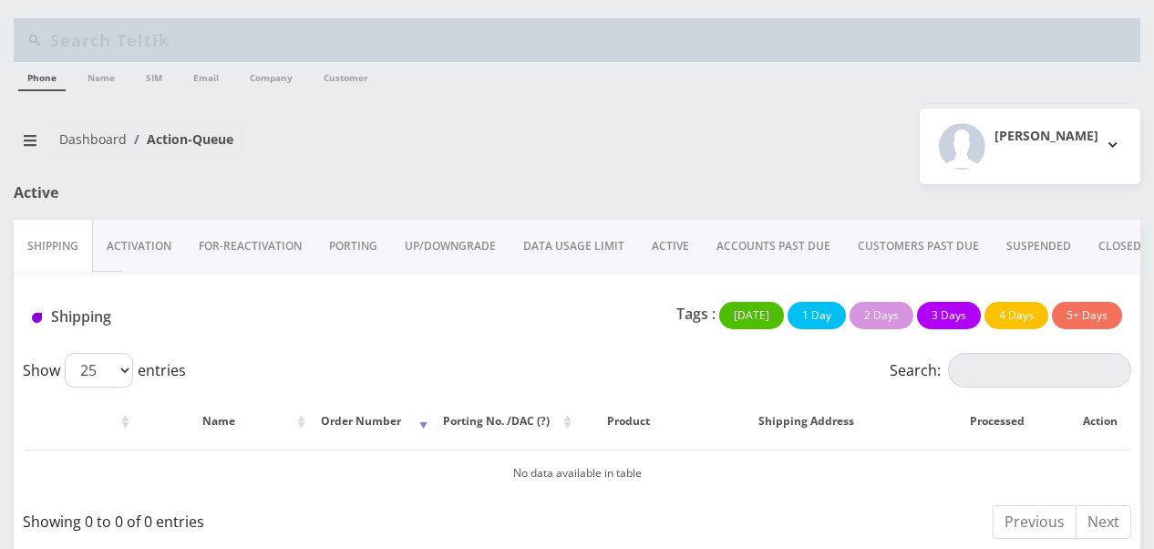
click at [667, 243] on link "ACTIVE" at bounding box center [670, 246] width 65 height 53
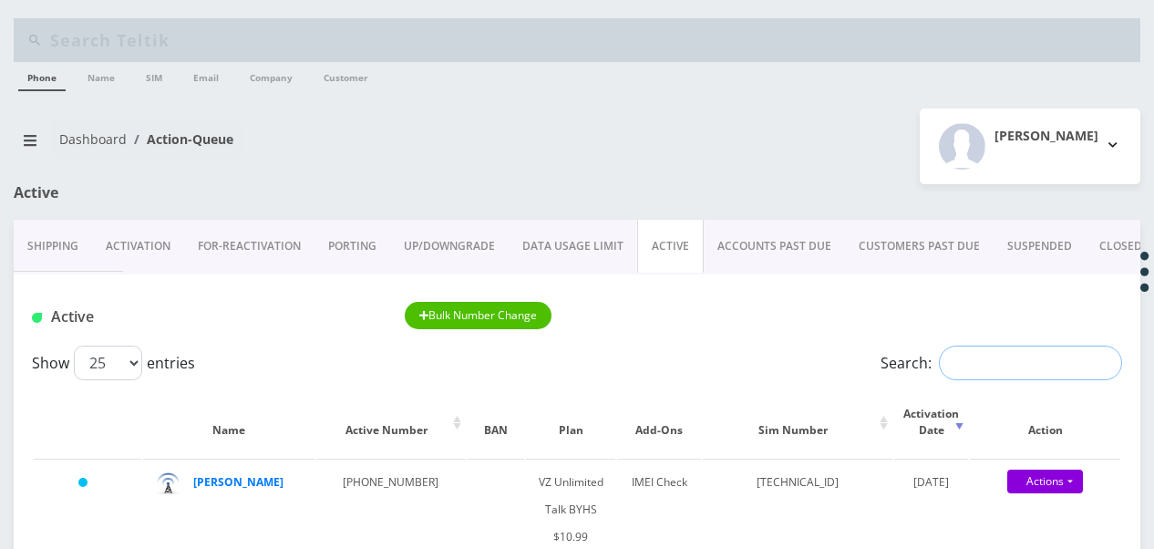
click at [970, 360] on input "Search:" at bounding box center [1030, 362] width 183 height 35
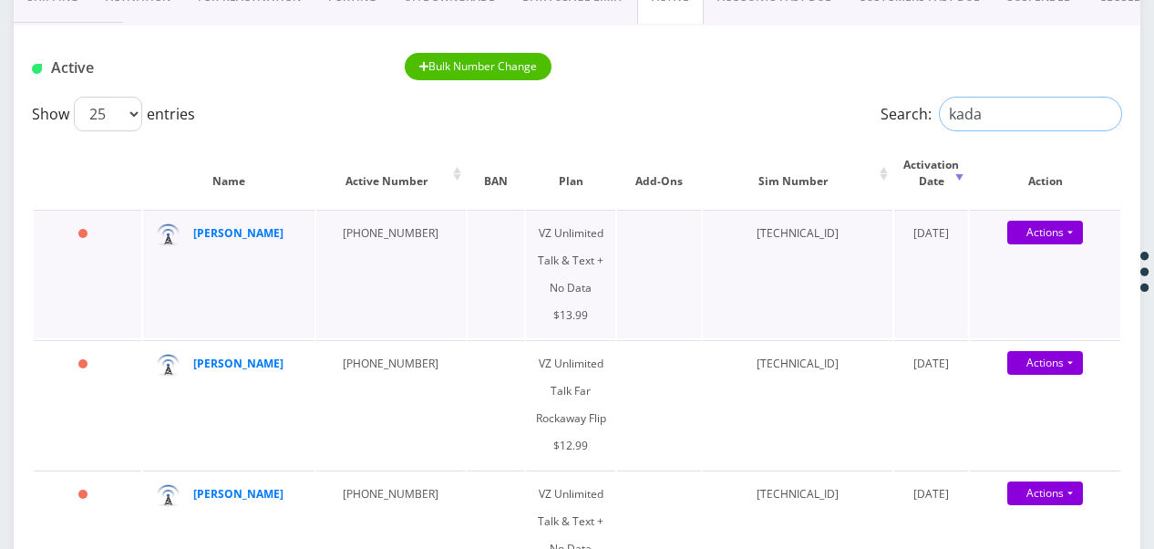
scroll to position [273, 0]
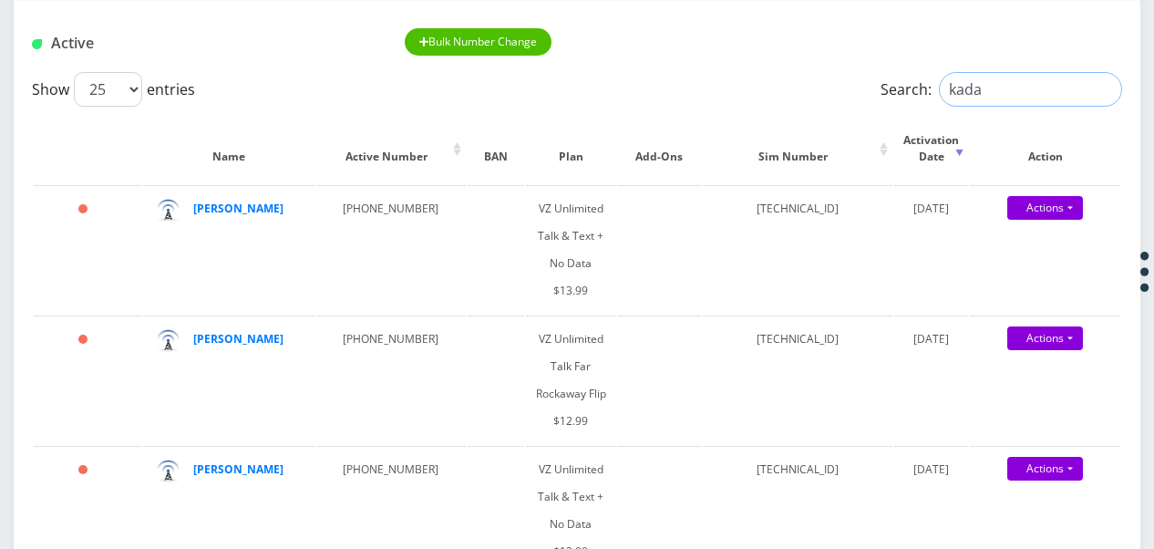
type input "kada"
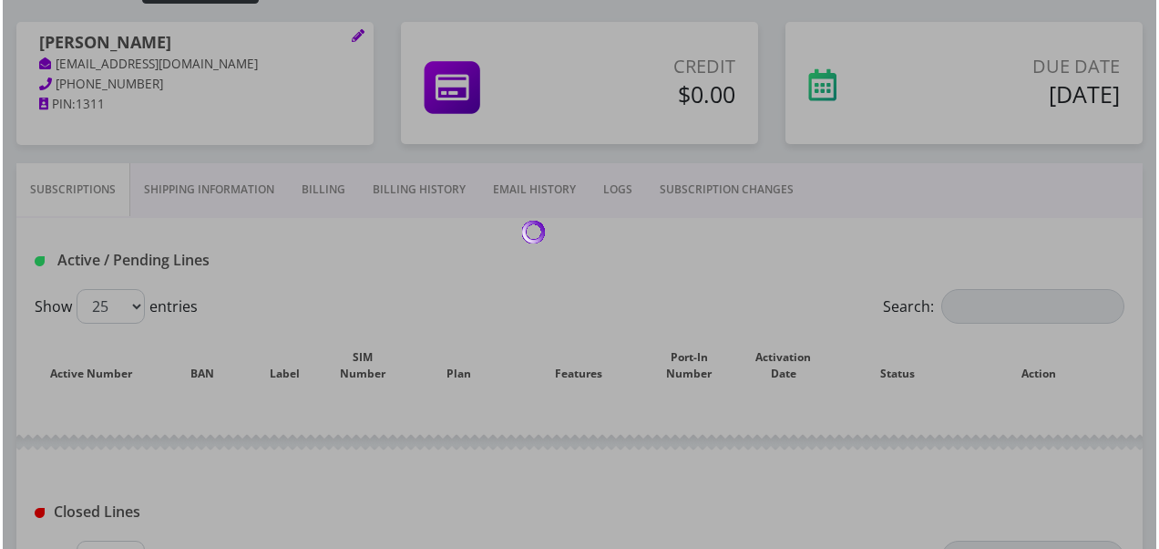
scroll to position [273, 0]
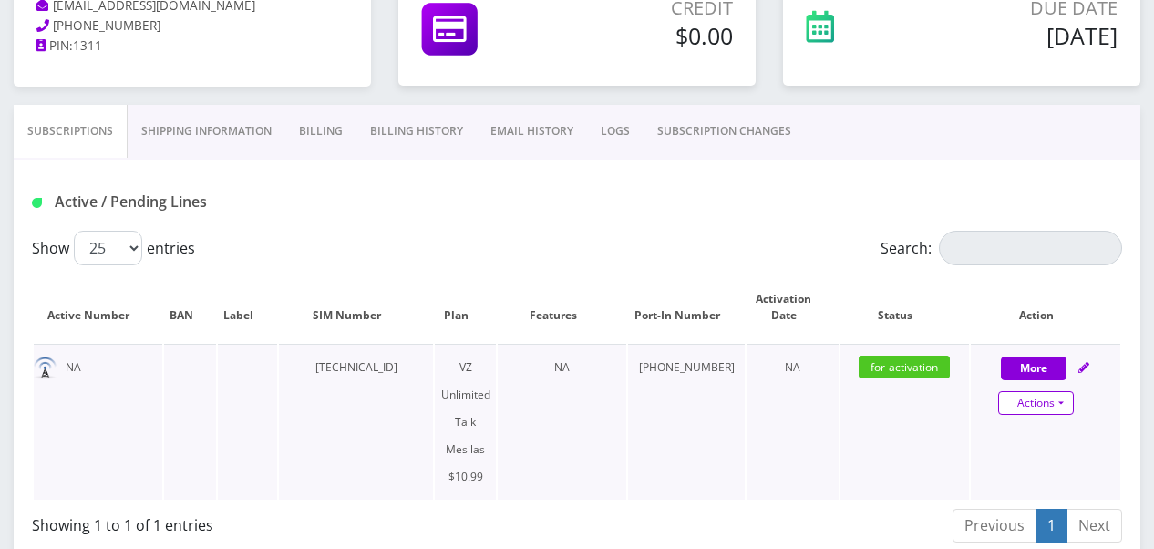
click at [1070, 399] on link "Actions" at bounding box center [1036, 403] width 76 height 24
select select "468"
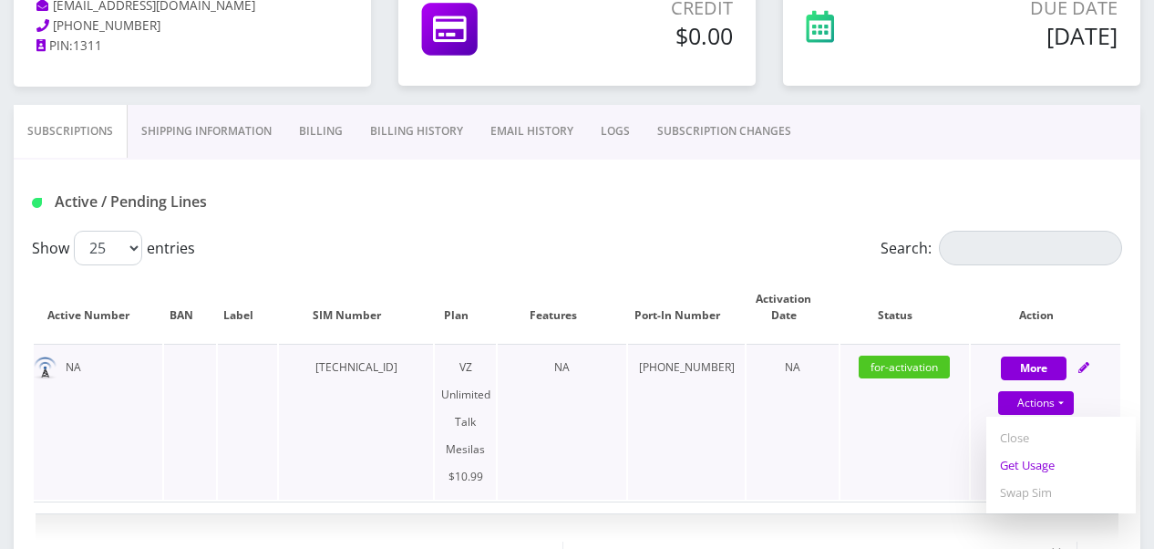
click at [1041, 459] on link "Get Usage" at bounding box center [1060, 464] width 149 height 27
select select "468"
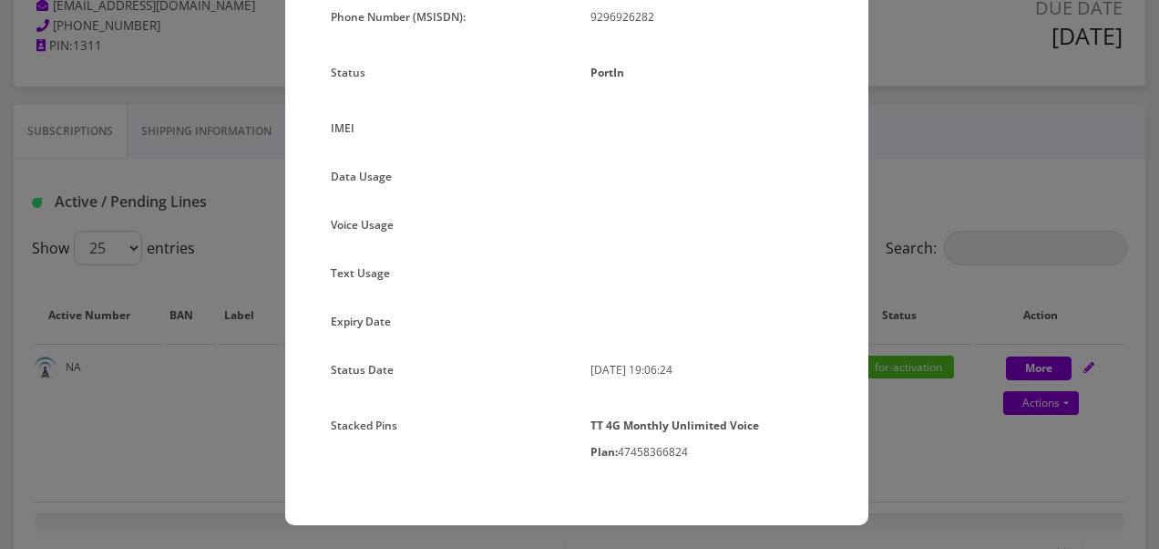
scroll to position [206, 0]
click at [911, 120] on div "× Subscription Info Plan Name TT 4G Monthly Unlimited Voice Plan Phone Number (…" at bounding box center [579, 274] width 1159 height 549
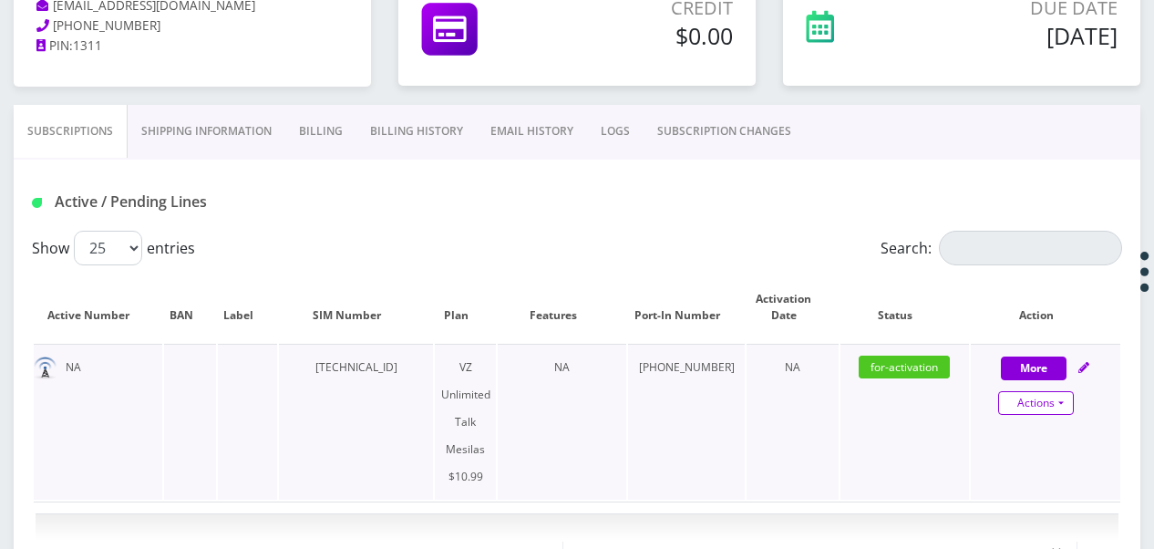
click at [1059, 407] on link "Actions" at bounding box center [1036, 403] width 76 height 24
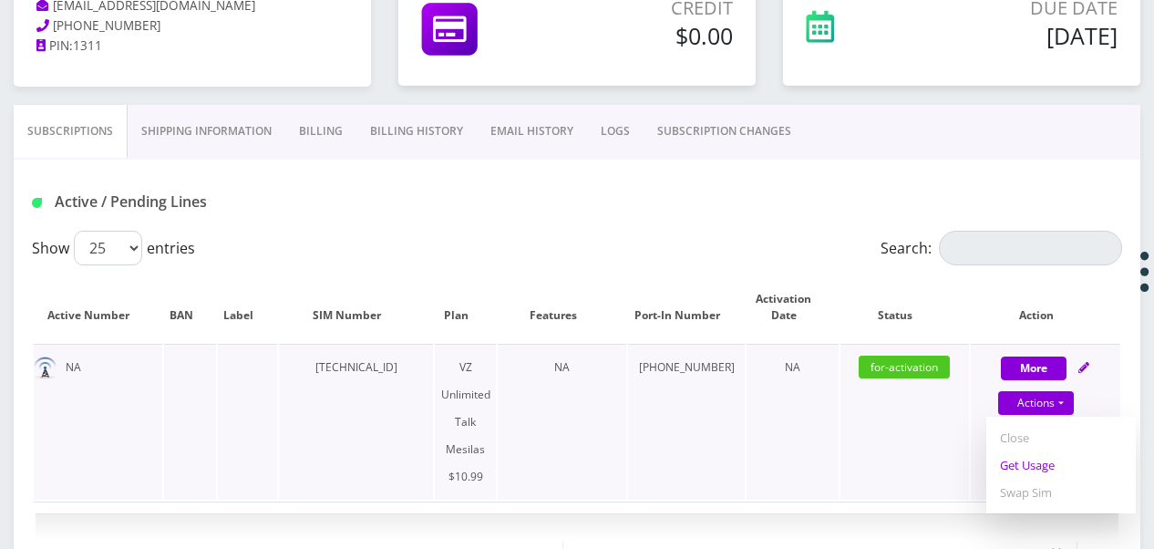
click at [1053, 460] on link "Get Usage" at bounding box center [1060, 464] width 149 height 27
select select "468"
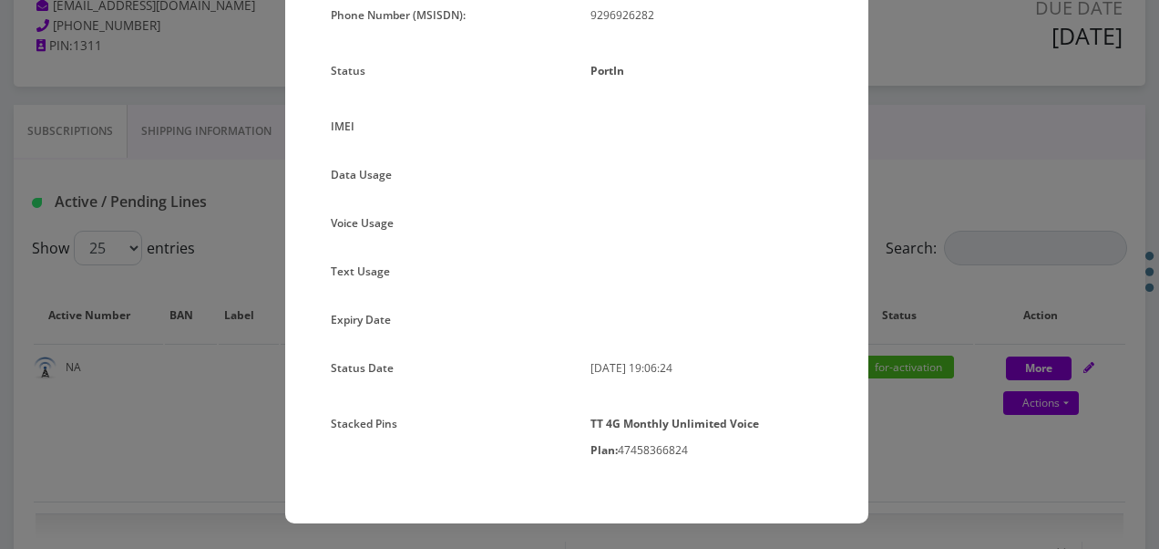
click at [932, 252] on div "× Subscription Info Plan Name TT 4G Monthly Unlimited Voice Plan Phone Number (…" at bounding box center [579, 274] width 1159 height 549
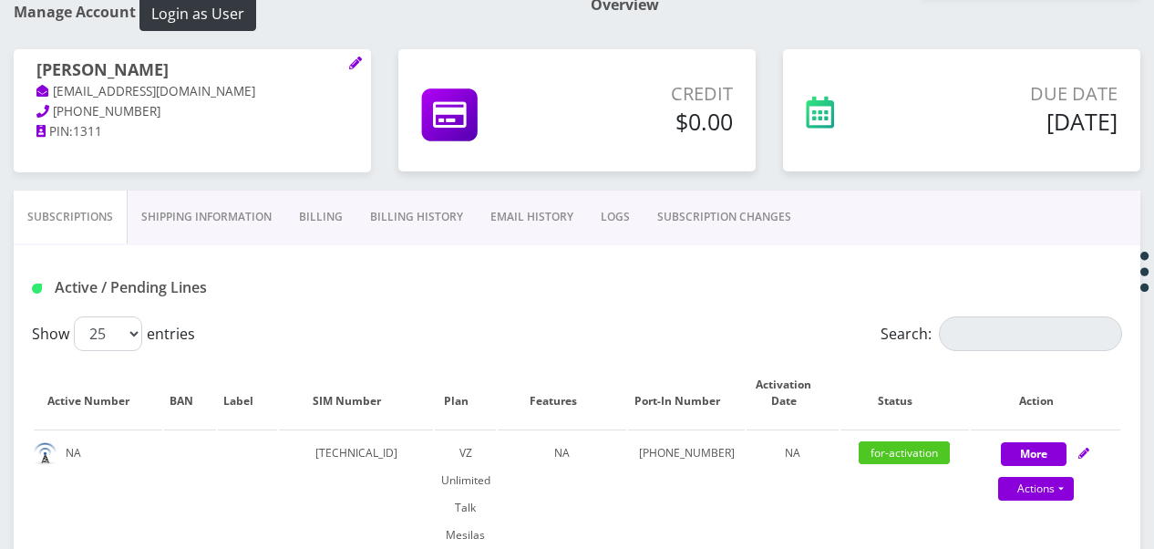
scroll to position [91, 0]
